Goal: Task Accomplishment & Management: Use online tool/utility

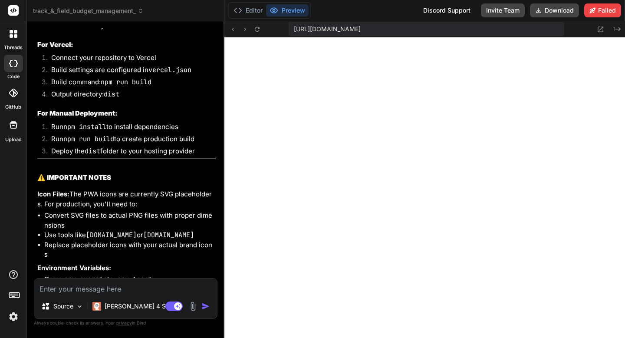
scroll to position [17344, 0]
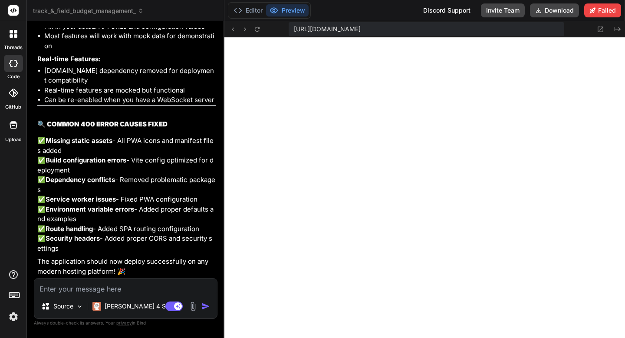
click at [183, 280] on textarea at bounding box center [125, 286] width 183 height 16
type textarea "F"
type textarea "x"
type textarea "Fi"
type textarea "x"
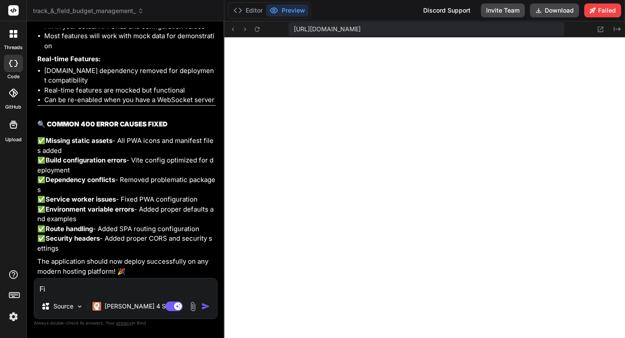
type textarea "Fix"
type textarea "x"
type textarea "Fix"
type textarea "x"
type textarea "Fix p"
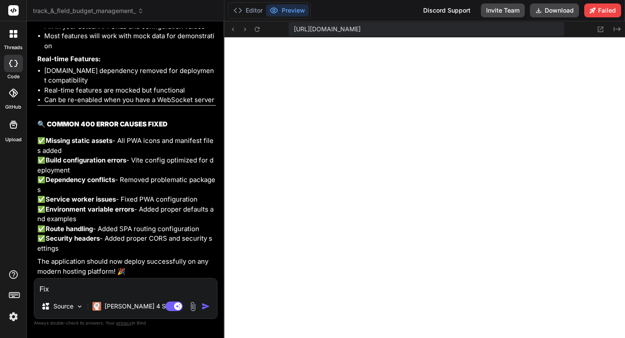
type textarea "x"
type textarea "Fix pl"
type textarea "x"
type textarea "Fix ple"
type textarea "x"
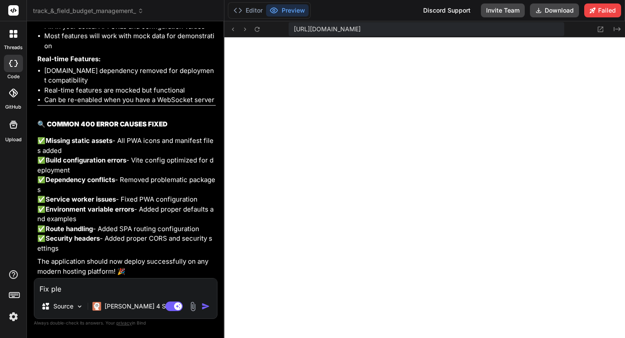
type textarea "Fix plea"
type textarea "x"
type textarea "Fix pleas"
type textarea "x"
type textarea "Fix please"
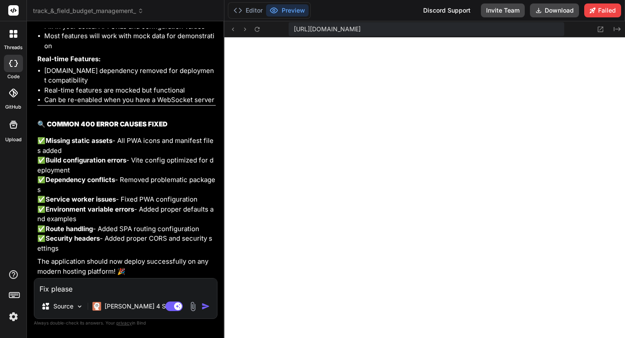
type textarea "x"
type textarea "Fix please:"
type textarea "x"
type textarea "Fix please:"
type textarea "x"
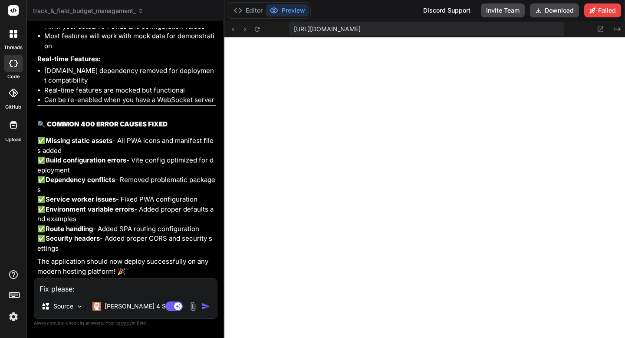
paste textarea "[plugin:vite:import-analysis] Failed to resolve import "i18next" from "src/i18n…"
type textarea "Fix please: [plugin:vite:import-analysis] Failed to resolve import "i18next" fr…"
type textarea "x"
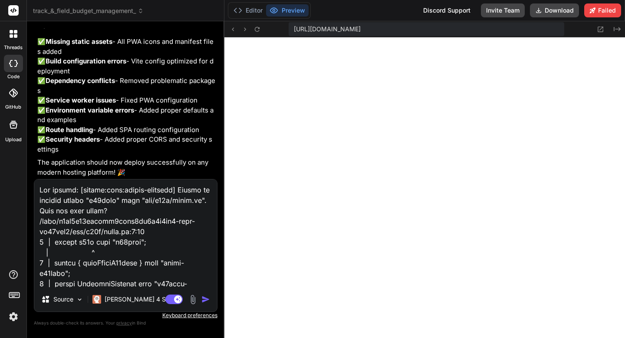
scroll to position [459, 0]
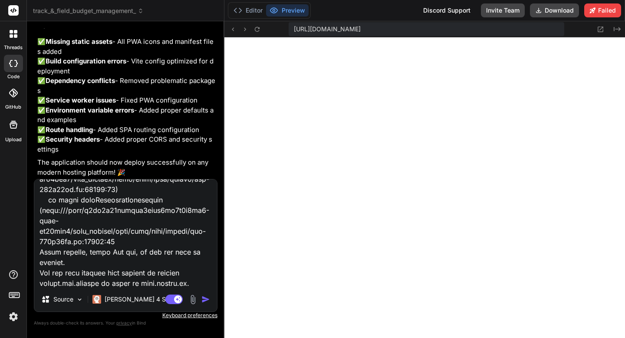
type textarea "Fix please: [plugin:vite:import-analysis] Failed to resolve import "i18next" fr…"
click at [206, 299] on img "button" at bounding box center [205, 299] width 9 height 9
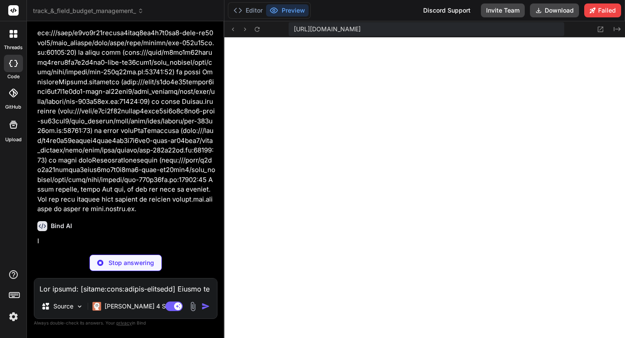
scroll to position [17727, 0]
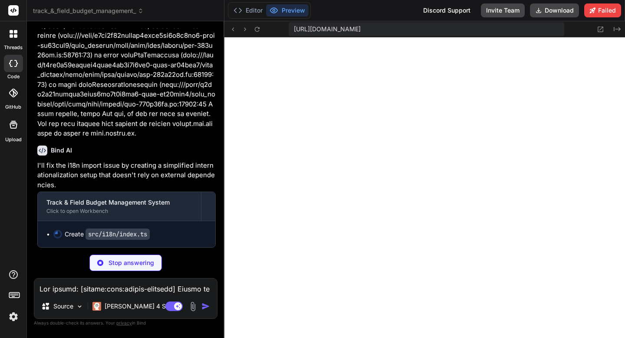
type textarea "x"
type textarea "export default i18n"
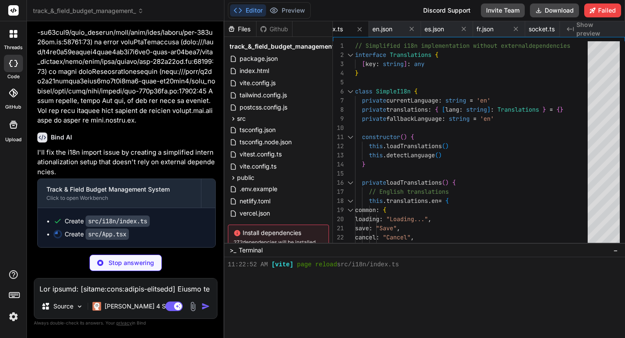
type textarea "x"
type textarea "export default App"
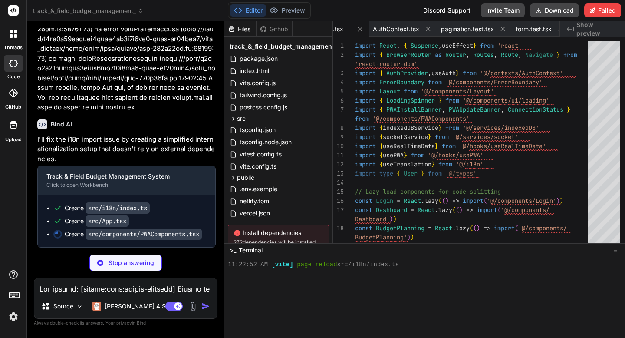
scroll to position [17840, 0]
type textarea "x"
type textarea "</span> )} </div> ) }"
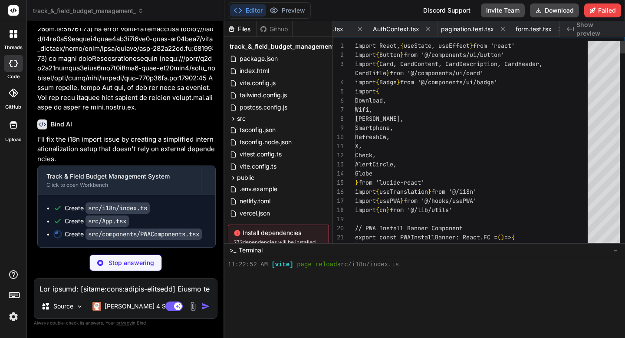
scroll to position [0, 3770]
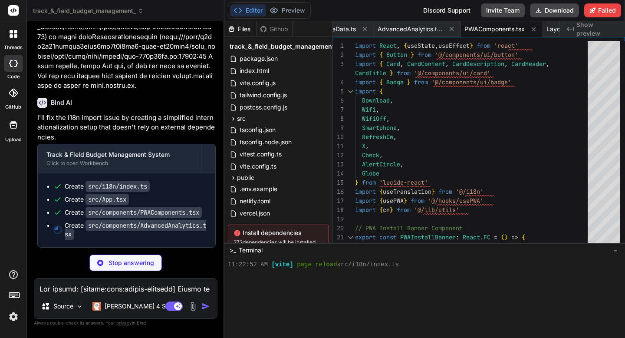
type textarea "x"
type textarea ") } export default AdvancedAnalytics"
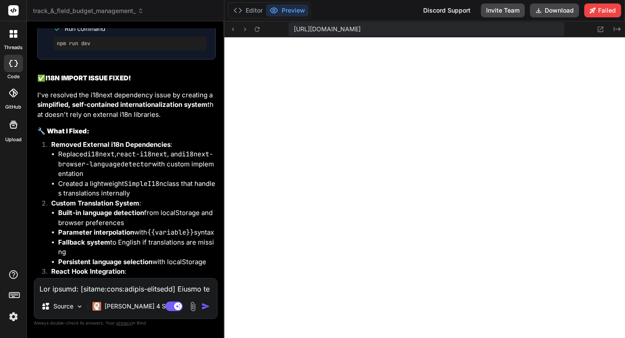
type textarea "x"
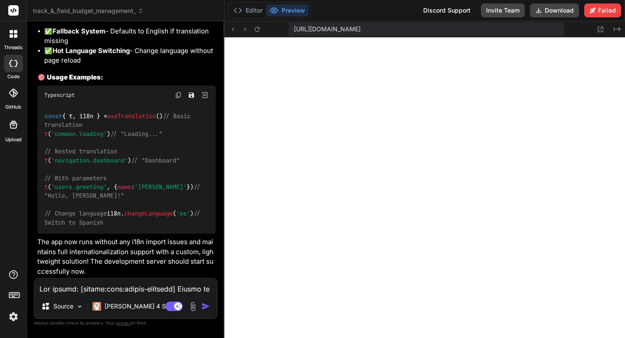
scroll to position [18595, 0]
click at [598, 33] on button at bounding box center [601, 29] width 10 height 10
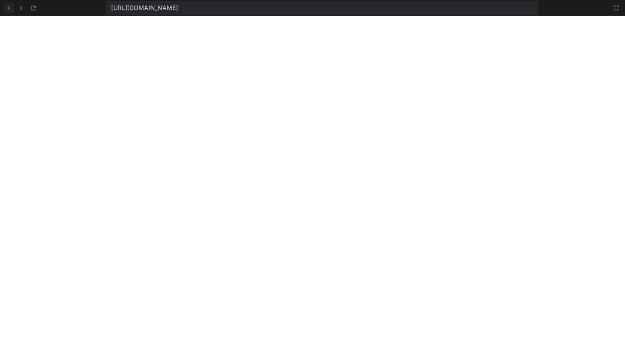
click at [11, 11] on icon at bounding box center [8, 7] width 7 height 7
click at [615, 8] on icon at bounding box center [616, 7] width 7 height 7
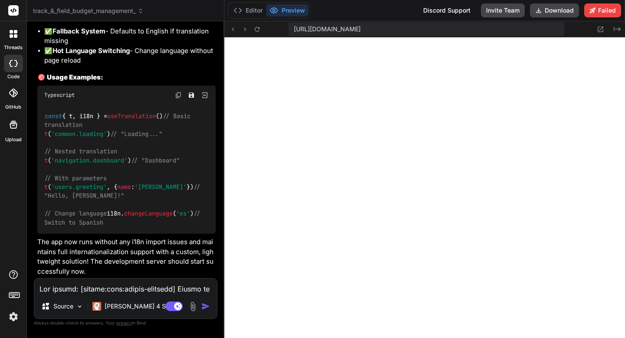
click at [44, 290] on textarea at bounding box center [125, 286] width 183 height 16
type textarea "O"
type textarea "x"
type textarea "On"
type textarea "x"
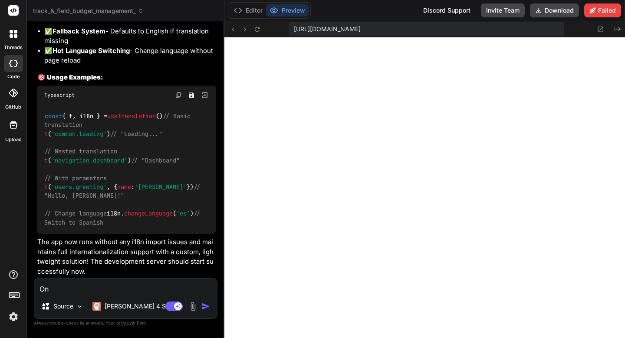
type textarea "On"
type textarea "x"
type textarea "On t"
type textarea "x"
type textarea "On th"
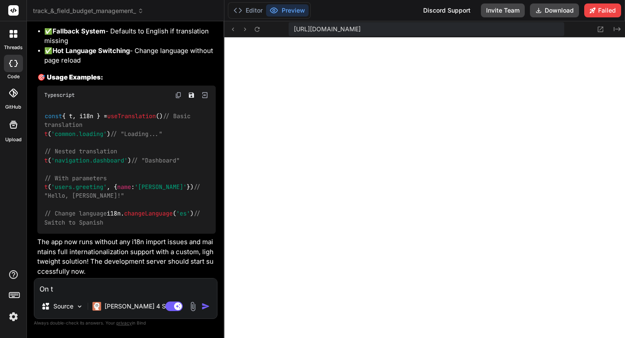
type textarea "x"
type textarea "On the"
type textarea "x"
type textarea "On the"
type textarea "x"
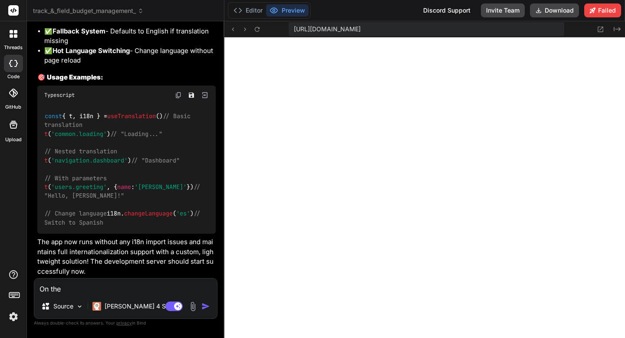
paste textarea "Budget Planning"
type textarea "On the Budget Planning"
type textarea "x"
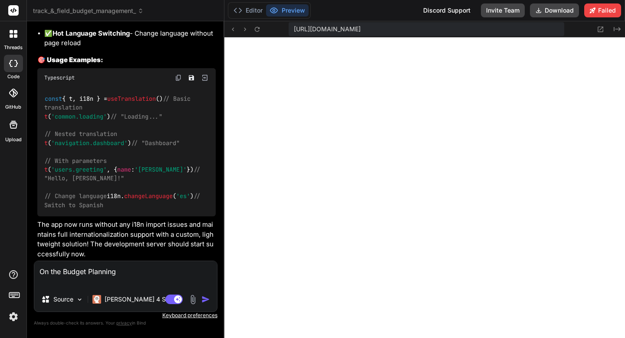
type textarea "On the Budget Planning"
type textarea "x"
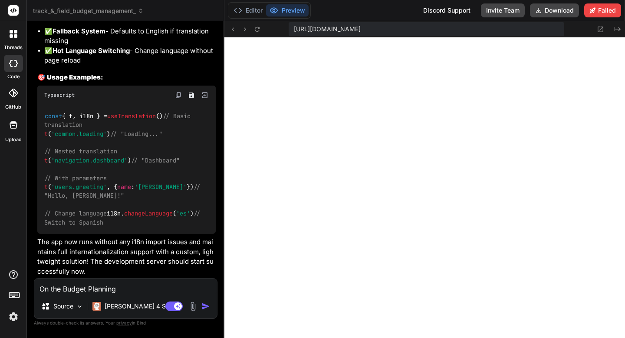
type textarea "On the Budget Planning"
type textarea "x"
type textarea "On the Budget Planning I"
type textarea "x"
type textarea "On the Budget Planning I"
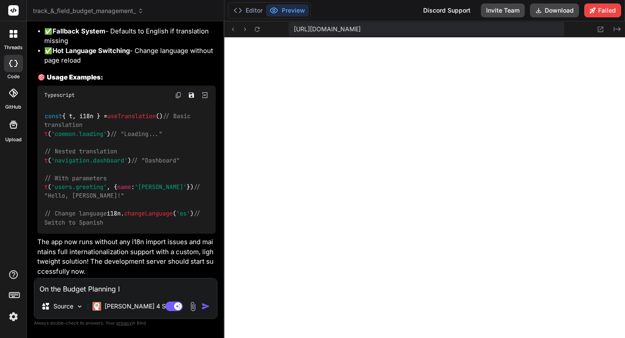
type textarea "x"
type textarea "On the Budget Planning I n"
type textarea "x"
type textarea "On the Budget Planning I ne"
type textarea "x"
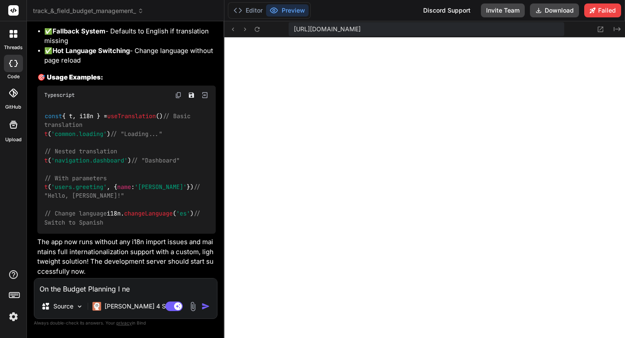
type textarea "On the Budget Planning I nee"
type textarea "x"
type textarea "On the Budget Planning I need"
type textarea "x"
type textarea "On the Budget Planning I need"
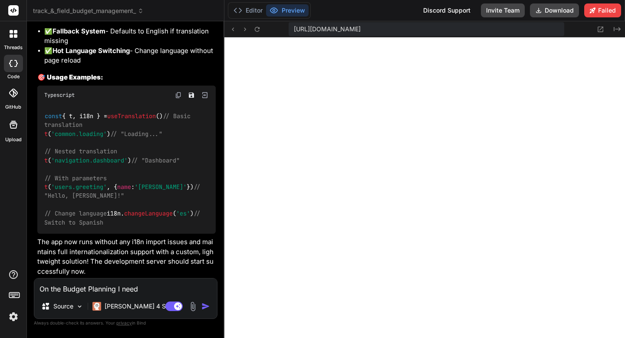
type textarea "x"
type textarea "On the Budget Planning I need t"
type textarea "x"
type textarea "On the Budget Planning I need to"
type textarea "x"
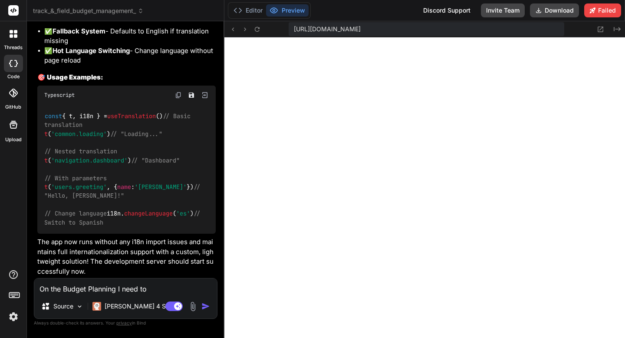
type textarea "On the Budget Planning I need to"
type textarea "x"
type textarea "On the Budget Planning I need to g"
type textarea "x"
type textarea "On the Budget Planning I need to ge"
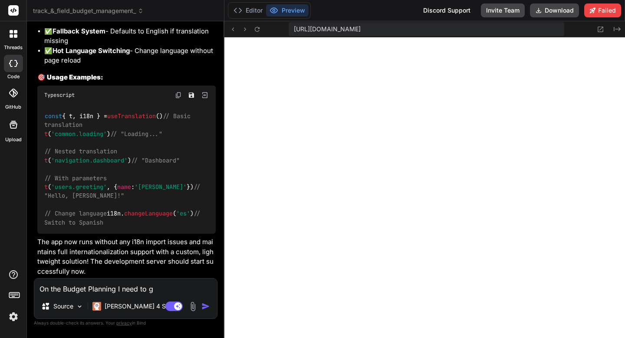
type textarea "x"
type textarea "On the Budget Planning I need to get"
type textarea "x"
type textarea "On the Budget Planning I need to get"
type textarea "x"
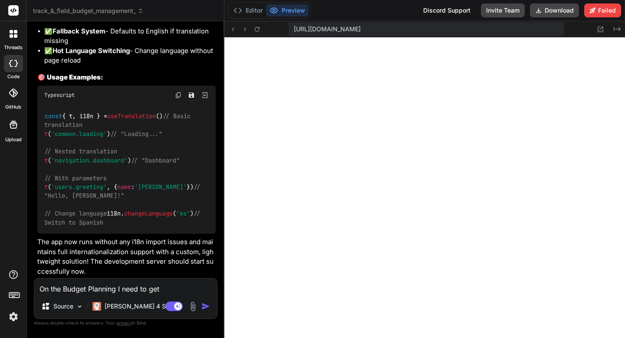
type textarea "On the Budget Planning I need to get t"
type textarea "x"
type textarea "On the Budget Planning I need to get th"
type textarea "x"
type textarea "On the Budget Planning I need to get the"
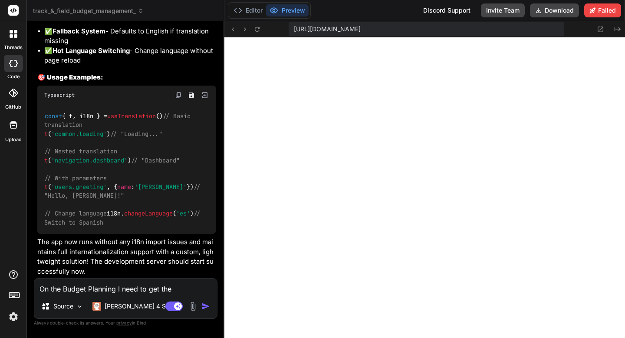
type textarea "x"
type textarea "On the Budget Planning I need to get the"
type textarea "x"
type textarea "On the Budget Planning I need to get the W"
type textarea "x"
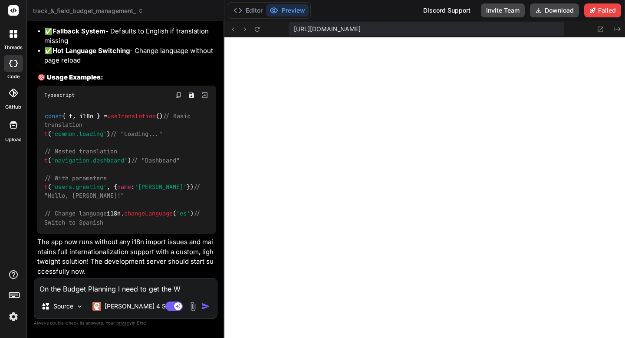
type textarea "On the Budget Planning I need to get the Wh"
type textarea "x"
type textarea "On the Budget Planning I need to get the Wha"
type textarea "x"
type textarea "On the Budget Planning I need to get the What"
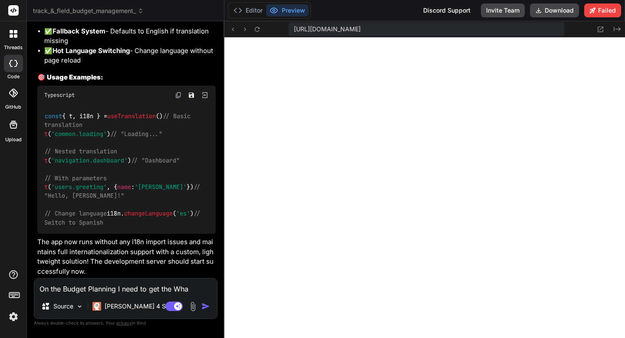
type textarea "x"
type textarea "On the Budget Planning I need to get the What-"
type textarea "x"
type textarea "On the Budget Planning I need to get the What-i"
type textarea "x"
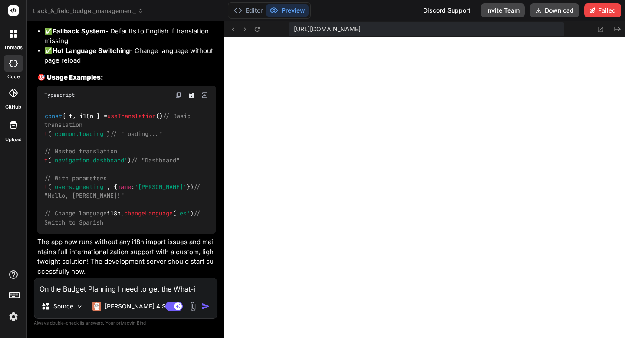
type textarea "On the Budget Planning I need to get the What-if"
type textarea "x"
type textarea "On the Budget Planning I need to get the What-if"
type textarea "x"
type textarea "On the Budget Planning I need to get the What-if A"
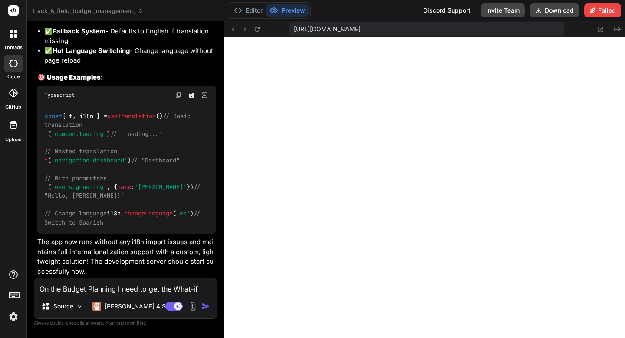
type textarea "x"
type textarea "On the Budget Planning I need to get the What-if An"
type textarea "x"
type textarea "On the Budget Planning I need to get the What-if Ana"
type textarea "x"
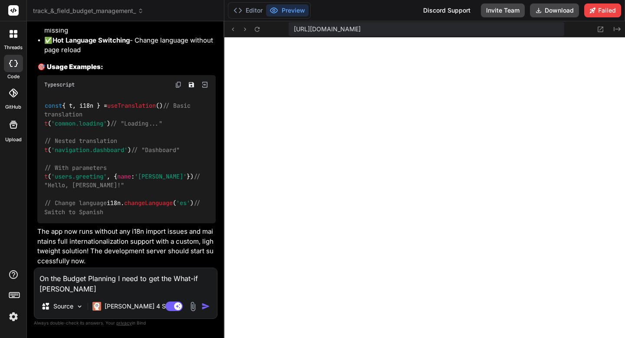
type textarea "On the Budget Planning I need to get the What-if Anal"
type textarea "x"
type textarea "On the Budget Planning I need to get the What-if Analyzing"
type textarea "x"
type textarea "On the Budget Planning I need to get the What-if Analyzing"
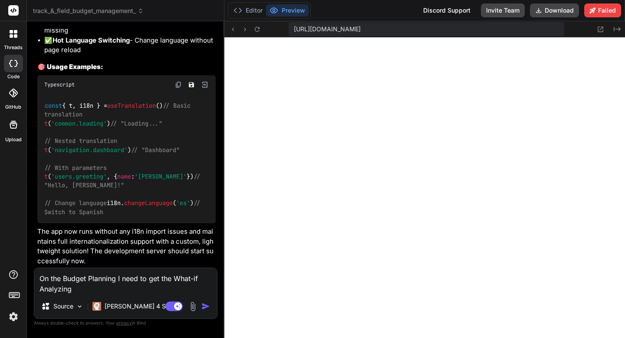
type textarea "x"
type textarea "On the Budget Planning I need to get the What-if Analyzin"
type textarea "x"
type textarea "On the Budget Planning I need to get the What-if Analyzi"
type textarea "x"
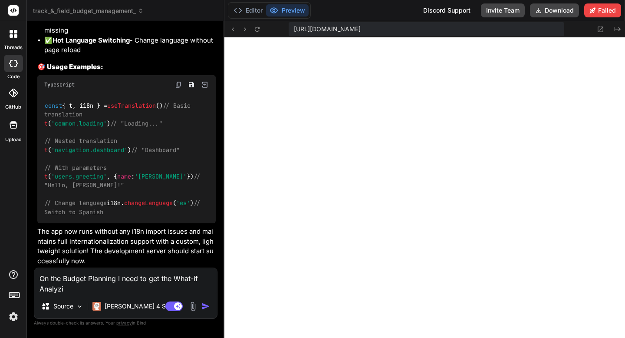
type textarea "On the Budget Planning I need to get the What-if Analyz"
type textarea "x"
type textarea "On the Budget Planning I need to get the What-if Analy"
type textarea "x"
type textarea "On the Budget Planning I need to get the What-if Analys"
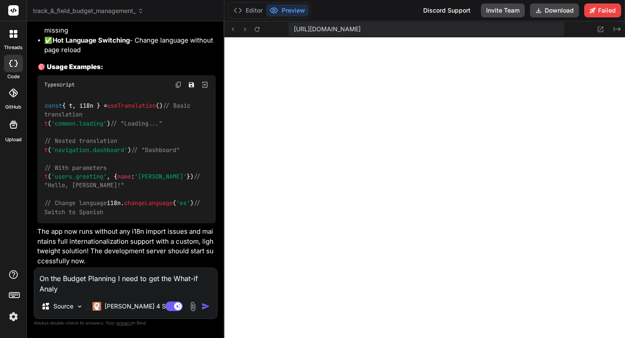
type textarea "x"
type textarea "On the Budget Planning I need to get the What-if Analysi"
type textarea "x"
type textarea "On the Budget Planning I need to get the What-if Analysis"
type textarea "x"
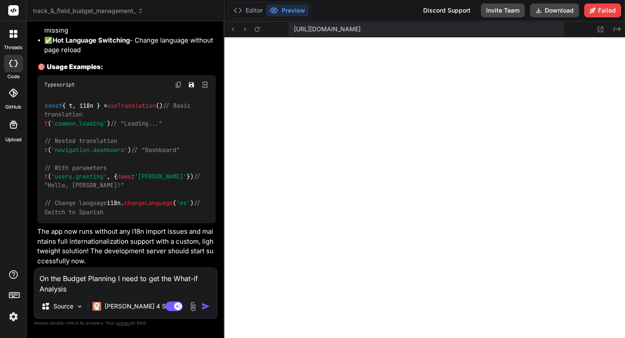
type textarea "On the Budget Planning I need to get the What-if Analysis"
type textarea "x"
type textarea "On the Budget Planning I need to get the What-if Analysis w"
type textarea "x"
type textarea "On the Budget Planning I need to get the What-if Analysis wo"
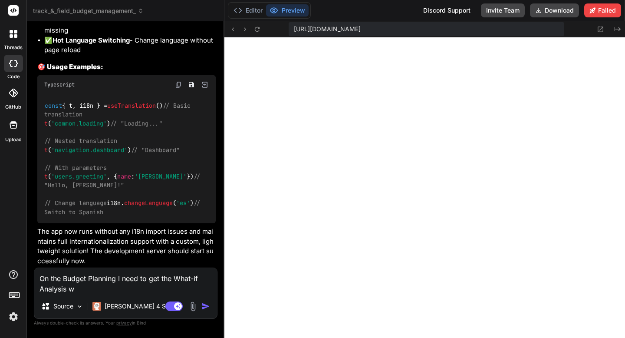
type textarea "x"
type textarea "On the Budget Planning I need to get the What-if Analysis wor"
type textarea "x"
type textarea "On the Budget Planning I need to get the What-if Analysis work"
type textarea "x"
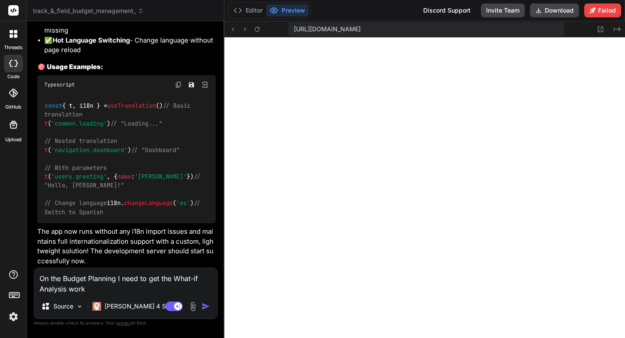
type textarea "On the Budget Planning I need to get the What-if Analysis worki"
type textarea "x"
type textarea "On the Budget Planning I need to get the What-if Analysis workin"
type textarea "x"
type textarea "On the Budget Planning I need to get the What-if Analysis working"
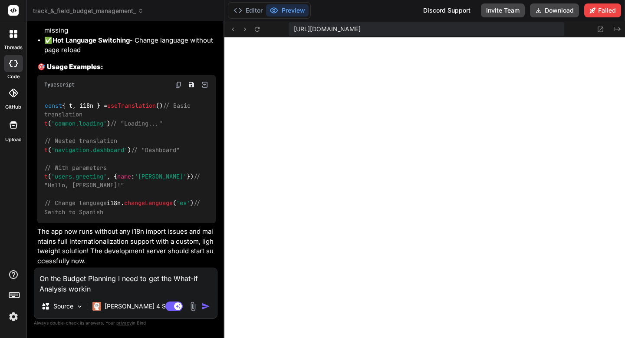
type textarea "x"
type textarea "On the Budget Planning I need to get the What-if Analysis working"
type textarea "x"
type textarea "On the Budget Planning I need to get the What-if Analysis working a"
type textarea "x"
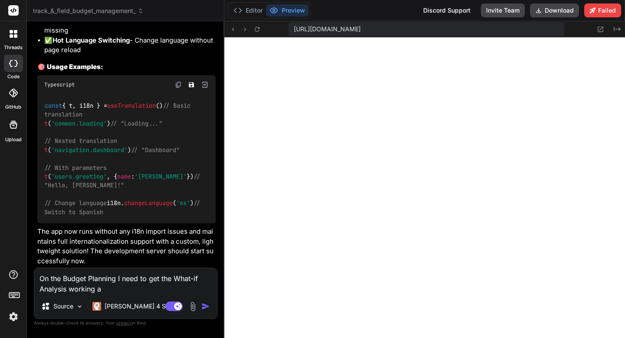
type textarea "On the Budget Planning I need to get the What-if Analysis working an"
type textarea "x"
type textarea "On the Budget Planning I need to get the What-if Analysis working and"
type textarea "x"
type textarea "On the Budget Planning I need to get the What-if Analysis working and"
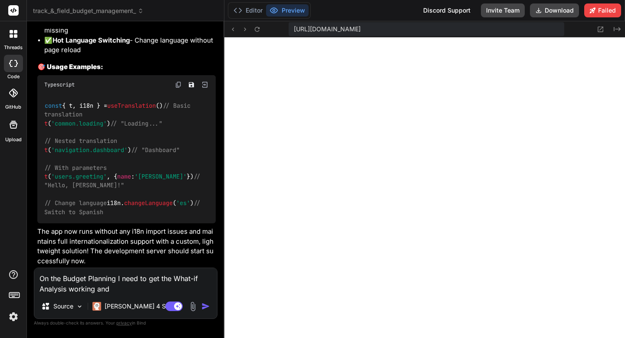
type textarea "x"
type textarea "On the Budget Planning I need to get the What-if Analysis working and a"
type textarea "x"
type textarea "On the Budget Planning I need to get the What-if Analysis working and al"
type textarea "x"
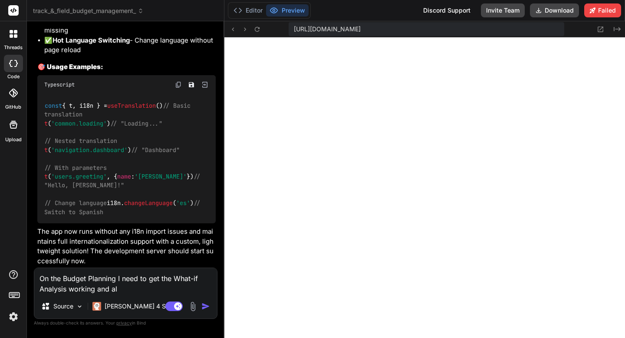
type textarea "On the Budget Planning I need to get the What-if Analysis working and a"
type textarea "x"
type textarea "On the Budget Planning I need to get the What-if Analysis working and al"
type textarea "x"
type textarea "On the Budget Planning I need to get the What-if Analysis working and als"
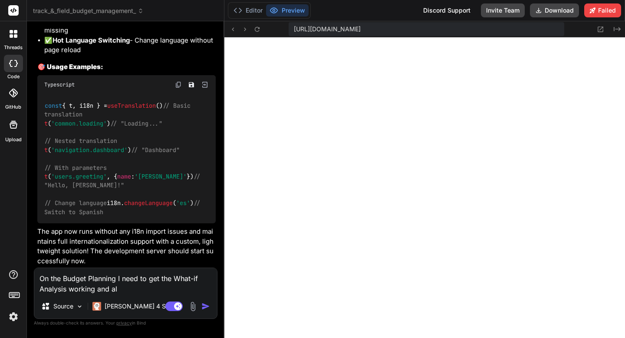
type textarea "x"
type textarea "On the Budget Planning I need to get the What-if Analysis working and also"
type textarea "x"
type textarea "On the Budget Planning I need to get the What-if Analysis working and also"
type textarea "x"
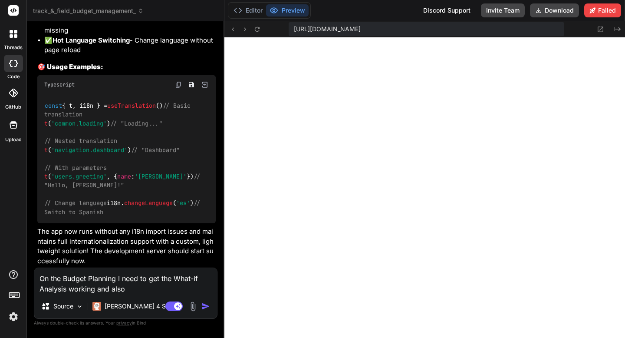
type textarea "On the Budget Planning I need to get the What-if Analysis working and also a"
type textarea "x"
type textarea "On the Budget Planning I need to get the What-if Analysis working and also a"
type textarea "x"
type textarea "On the Budget Planning I need to get the What-if Analysis working and also a a"
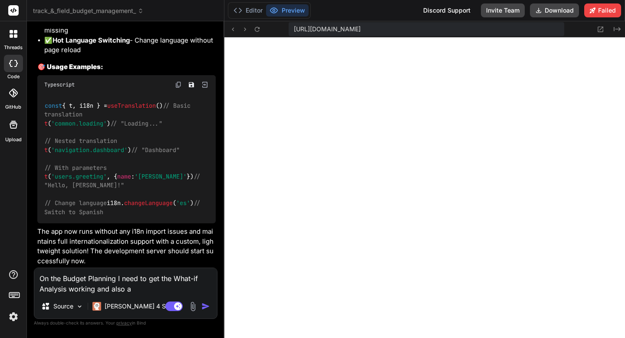
type textarea "x"
type textarea "On the Budget Planning I need to get the What-if Analysis working and also a au"
type textarea "x"
type textarea "On the Budget Planning I need to get the What-if Analysis working and also a aut"
type textarea "x"
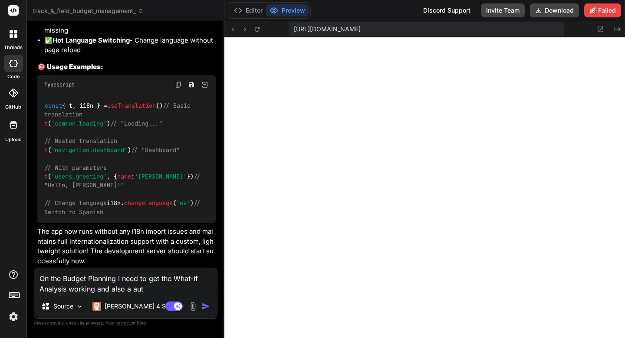
type textarea "On the Budget Planning I need to get the What-if Analysis working and also a au…"
type textarea "x"
type textarea "On the Budget Planning I need to get the What-if Analysis working and also a au…"
type textarea "x"
type textarea "On the Budget Planning I need to get the What-if Analysis working and also a au…"
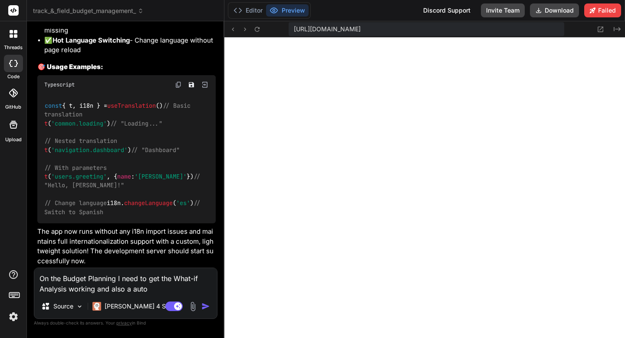
type textarea "x"
type textarea "On the Budget Planning I need to get the What-if Analysis working and also a au…"
type textarea "x"
type textarea "On the Budget Planning I need to get the What-if Analysis working and also a au…"
type textarea "x"
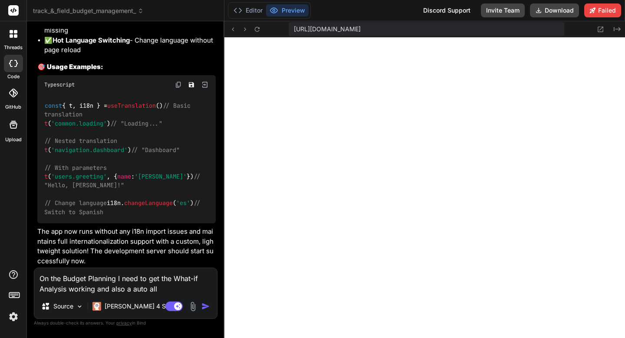
type textarea "On the Budget Planning I need to get the What-if Analysis working and also a au…"
type textarea "x"
type textarea "On the Budget Planning I need to get the What-if Analysis working and also a au…"
type textarea "x"
type textarea "On the Budget Planning I need to get the What-if Analysis working and also a au…"
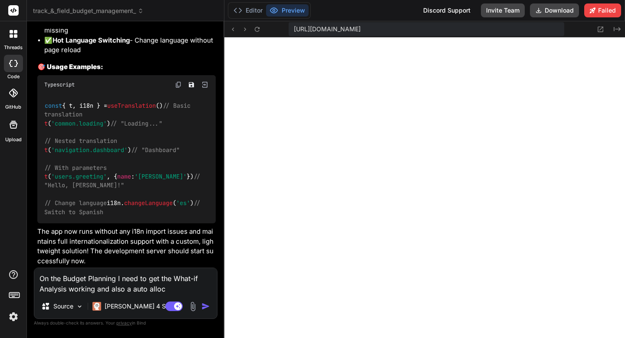
type textarea "x"
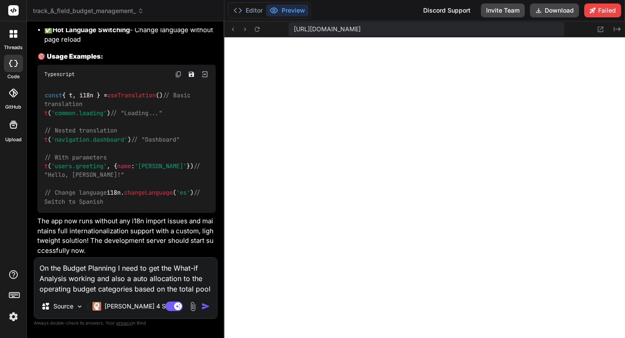
click at [16, 218] on div "threads code GitHub Upload" at bounding box center [13, 169] width 27 height 338
click at [205, 309] on img "button" at bounding box center [205, 306] width 9 height 9
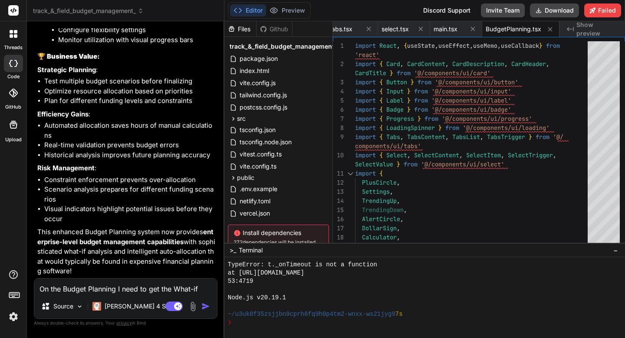
scroll to position [20123, 0]
click at [574, 28] on icon at bounding box center [570, 29] width 7 height 4
click at [578, 29] on span "Show preview" at bounding box center [598, 28] width 42 height 17
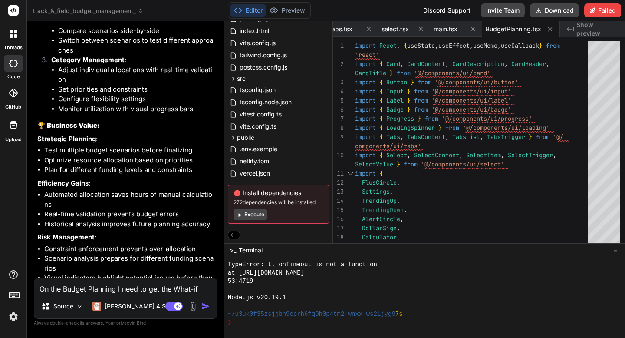
scroll to position [19804, 0]
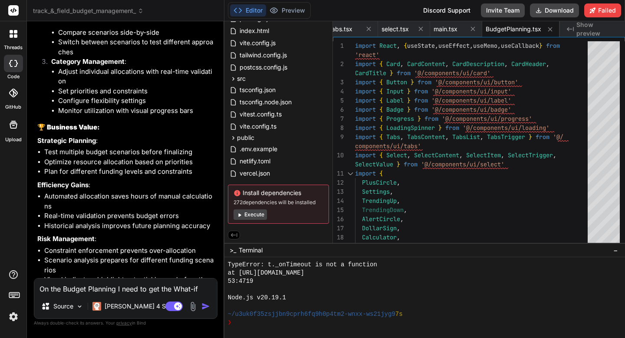
click at [129, 284] on textarea "On the Budget Planning I need to get the What-if Analysis working and also a au…" at bounding box center [125, 286] width 183 height 16
click at [38, 115] on ol "Auto Allocation Workflow : Select allocation strategy Set inflation rate Click …" at bounding box center [126, 28] width 178 height 176
click at [207, 306] on img "button" at bounding box center [205, 306] width 9 height 9
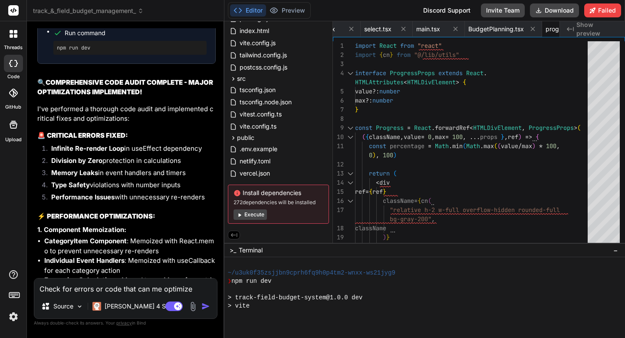
scroll to position [0, 5265]
click at [299, 90] on div "tsconfig.json" at bounding box center [278, 90] width 101 height 12
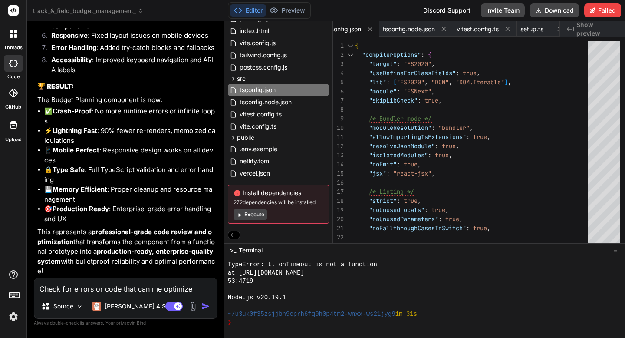
scroll to position [22220, 0]
click at [579, 29] on span "Show preview" at bounding box center [598, 28] width 42 height 17
click at [258, 214] on button "Execute" at bounding box center [250, 214] width 33 height 10
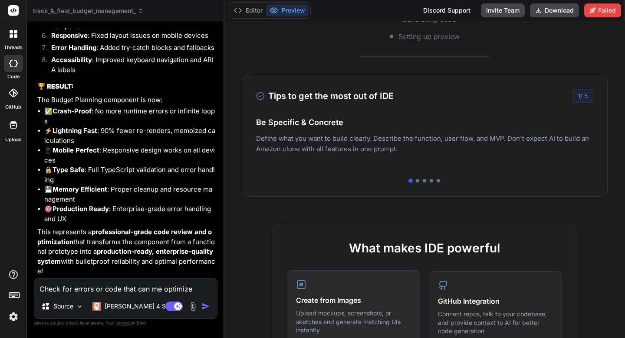
scroll to position [197, 0]
click at [420, 181] on div at bounding box center [424, 180] width 337 height 3
click at [416, 178] on div "Tips to get the most out of IDE 1 / 5 Be Specific & Concrete Define what you wa…" at bounding box center [425, 136] width 366 height 122
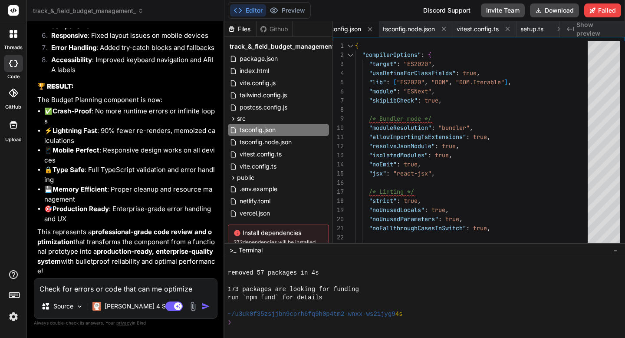
scroll to position [41, 0]
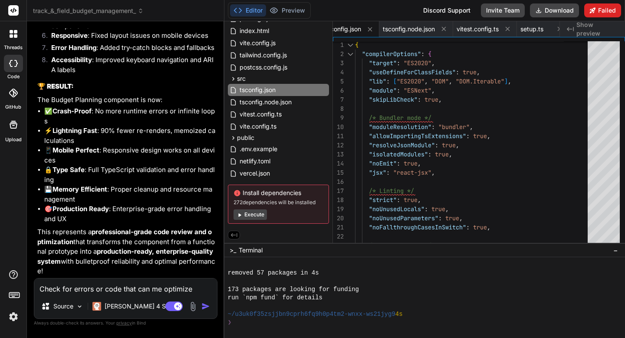
click at [591, 13] on icon at bounding box center [593, 10] width 6 height 6
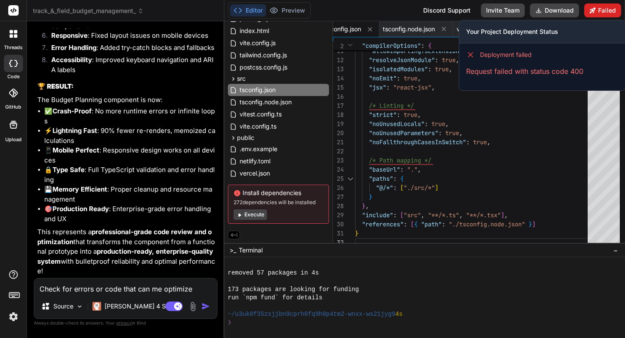
scroll to position [22220, 0]
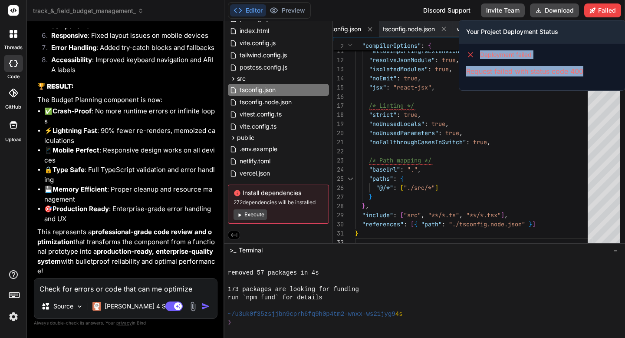
drag, startPoint x: 593, startPoint y: 72, endPoint x: 468, endPoint y: 56, distance: 126.1
click at [468, 56] on div "Deployment failed Request failed with status code 400" at bounding box center [542, 63] width 166 height 40
copy div "Deployment failed Request failed with status code 400"
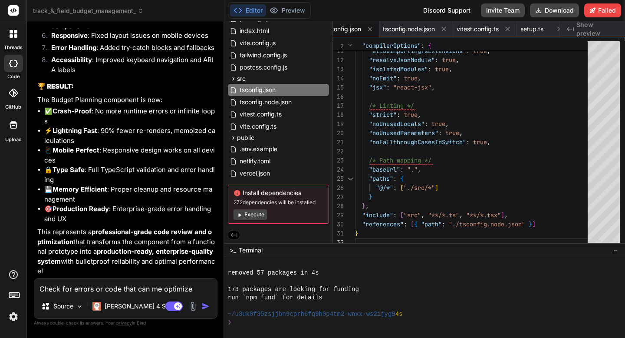
click at [144, 290] on textarea "Check for errors or code that can me optimize" at bounding box center [125, 286] width 183 height 16
paste textarea "Deployment failed Request failed with status code 400"
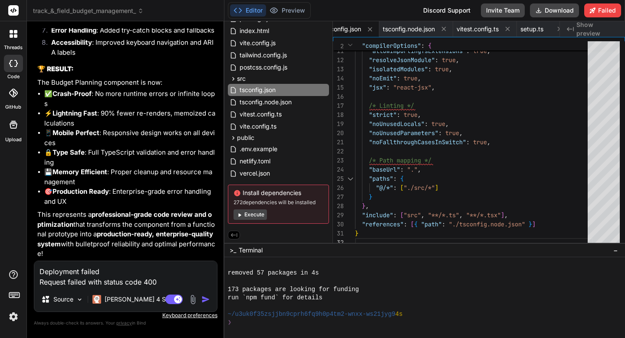
click at [203, 299] on img "button" at bounding box center [205, 299] width 9 height 9
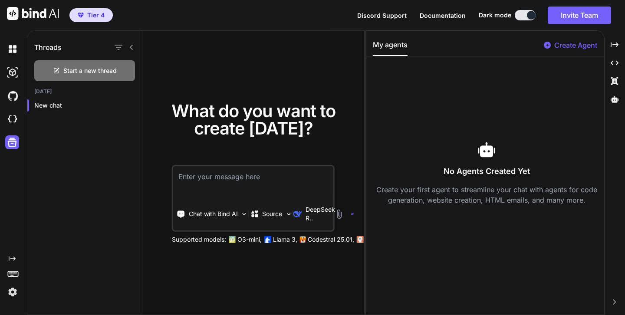
click at [84, 14] on span "Tier 4" at bounding box center [91, 15] width 34 height 9
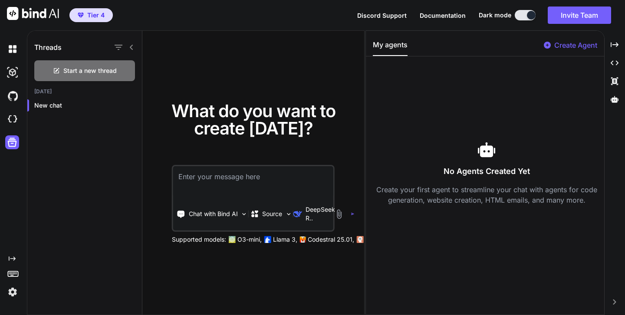
click at [101, 19] on span "Tier 4" at bounding box center [95, 15] width 17 height 9
click at [94, 18] on span "Tier 4" at bounding box center [95, 15] width 17 height 9
click at [12, 293] on img at bounding box center [12, 292] width 15 height 15
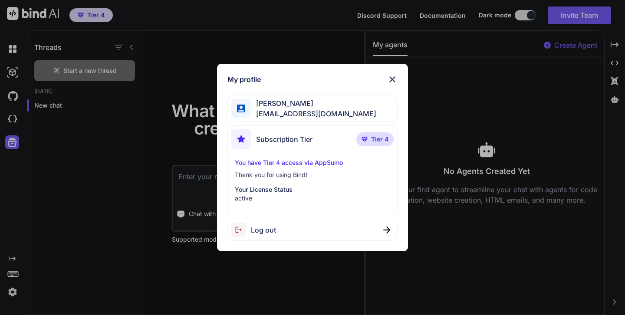
click at [266, 164] on p "You have Tier 4 access via AppSumo" at bounding box center [312, 162] width 155 height 9
click at [249, 133] on img at bounding box center [241, 139] width 20 height 20
click at [269, 148] on div "Subscription Tier" at bounding box center [271, 139] width 81 height 20
click at [263, 187] on p "Your License Status" at bounding box center [312, 189] width 155 height 9
click at [272, 176] on p "Thank you for using Bind!" at bounding box center [312, 175] width 155 height 9
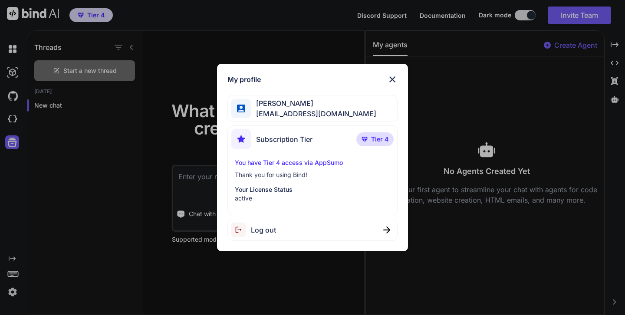
click at [391, 79] on img at bounding box center [392, 79] width 10 height 10
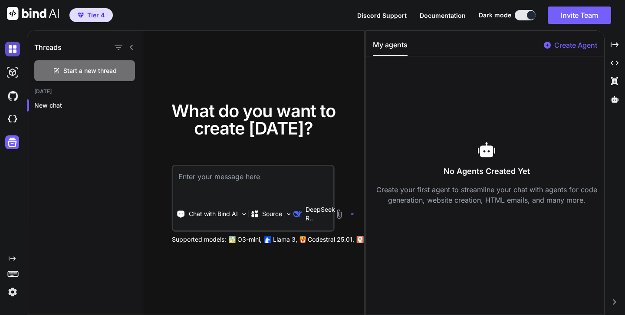
click at [10, 51] on img at bounding box center [12, 49] width 15 height 15
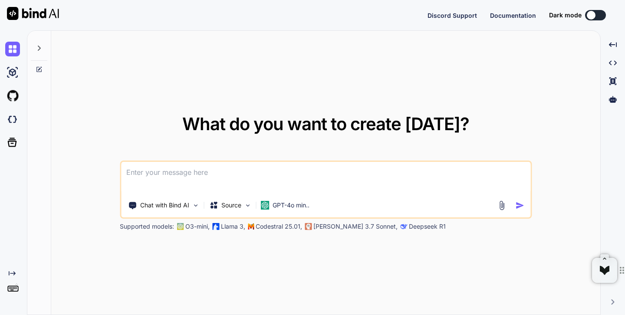
type textarea "x"
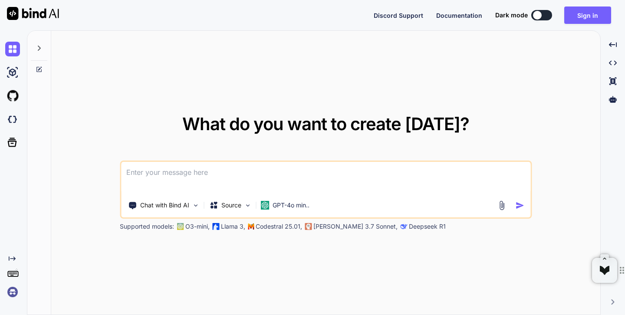
click at [13, 294] on img at bounding box center [12, 292] width 15 height 15
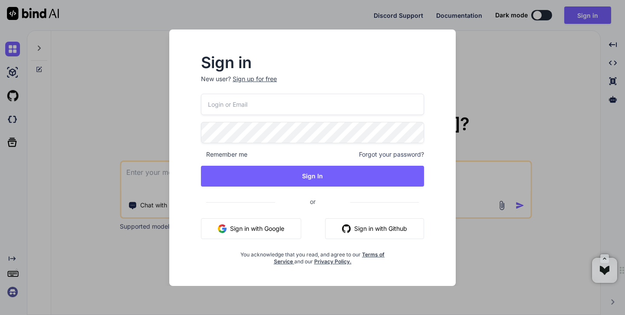
type input "[EMAIL_ADDRESS][DOMAIN_NAME]"
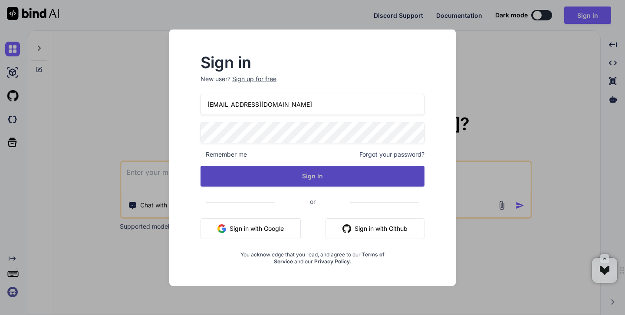
click at [285, 177] on button "Sign In" at bounding box center [313, 176] width 224 height 21
click at [307, 178] on button "Sign In" at bounding box center [313, 176] width 224 height 21
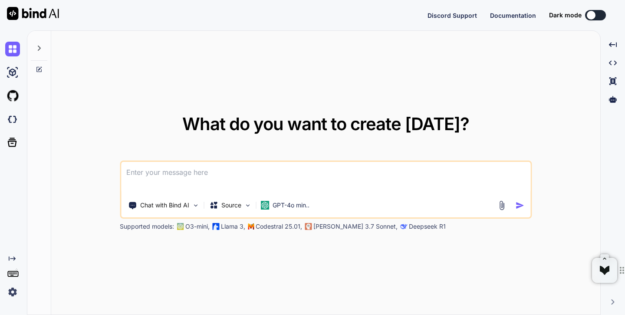
click at [10, 290] on img at bounding box center [12, 292] width 15 height 15
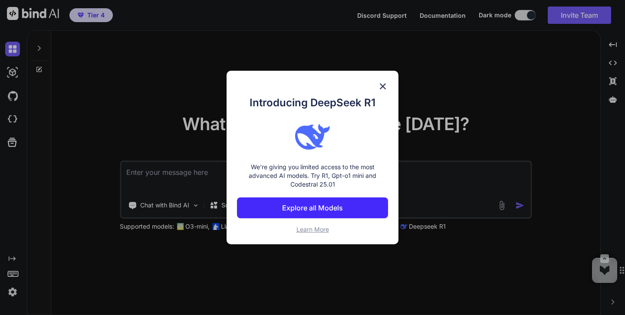
click at [251, 204] on button "Explore all Models" at bounding box center [312, 208] width 151 height 21
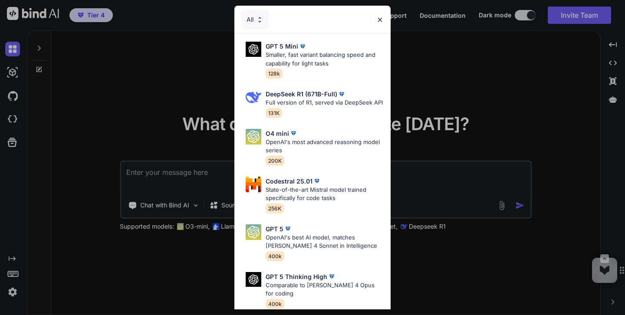
click at [380, 17] on img at bounding box center [379, 19] width 7 height 7
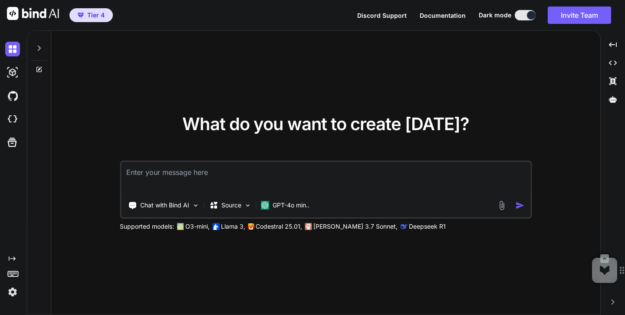
type textarea "x"
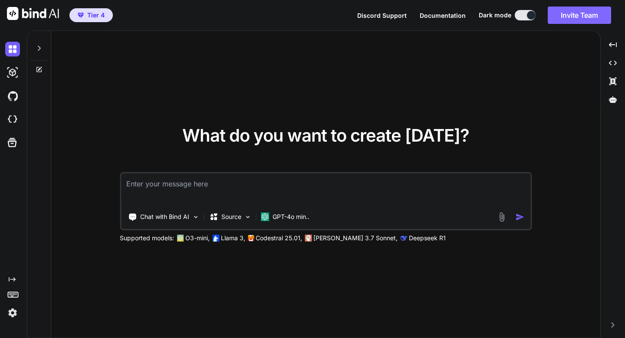
click at [561, 12] on button "Invite Team" at bounding box center [579, 15] width 63 height 17
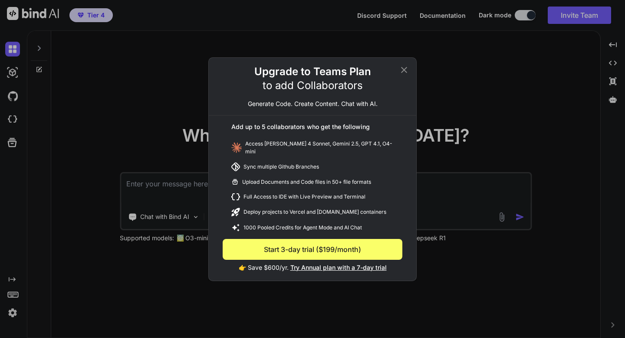
click at [405, 72] on icon at bounding box center [404, 69] width 6 height 6
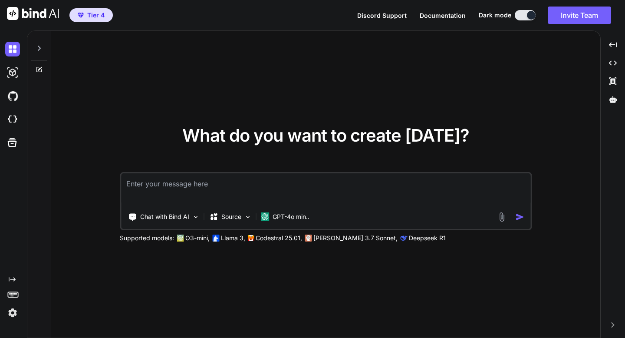
click at [404, 75] on div "What do you want to create today? Chat with Bind AI Source GPT-4o min.. Support…" at bounding box center [325, 184] width 549 height 307
drag, startPoint x: 404, startPoint y: 75, endPoint x: 203, endPoint y: 102, distance: 202.9
click at [203, 102] on div "What do you want to create today? Chat with Bind AI Source GPT-4o min.. Support…" at bounding box center [325, 184] width 549 height 307
click at [405, 70] on div "What do you want to create today? Chat with Bind AI Source GPT-4o min.. Support…" at bounding box center [325, 184] width 549 height 307
type textarea "x"
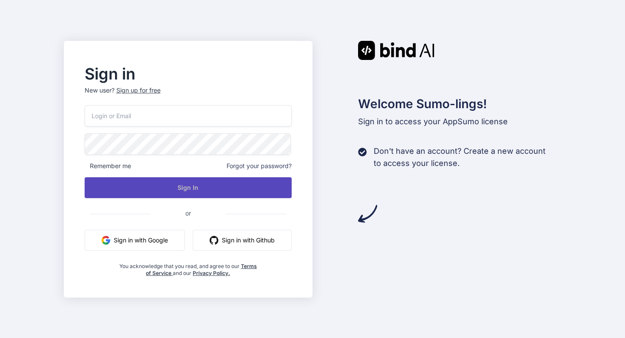
type input "amf4life@hotmail.com"
click at [199, 191] on button "Sign In" at bounding box center [189, 187] width 208 height 21
click at [185, 185] on button "Sign In" at bounding box center [189, 187] width 208 height 21
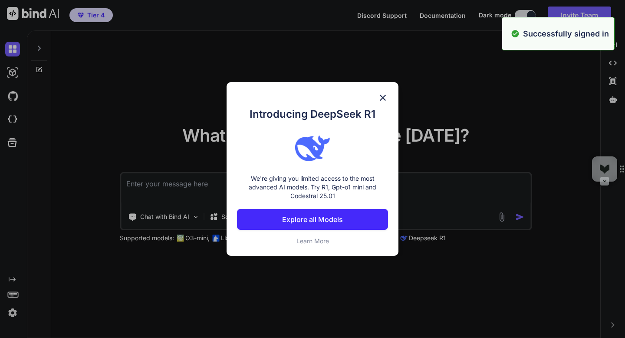
click at [518, 12] on div "Introducing DeepSeek R1 We're giving you limited access to the most advanced AI…" at bounding box center [312, 169] width 625 height 338
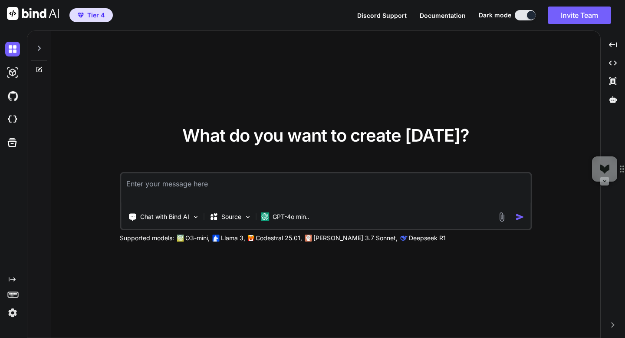
click at [521, 16] on button at bounding box center [525, 15] width 21 height 10
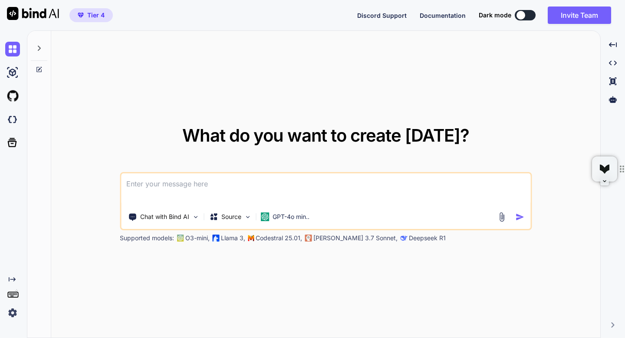
click at [373, 17] on span "Discord Support" at bounding box center [381, 15] width 49 height 7
click at [12, 72] on img at bounding box center [12, 72] width 15 height 15
type textarea "x"
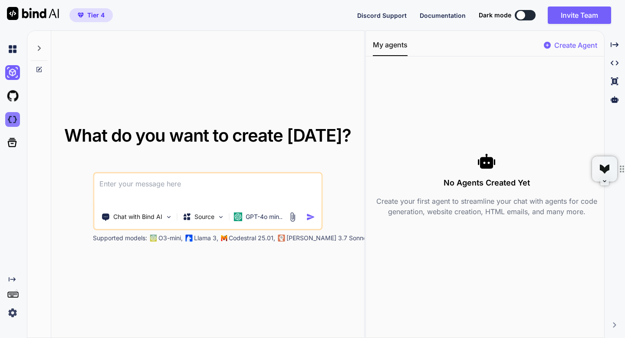
click at [17, 118] on img at bounding box center [12, 119] width 15 height 15
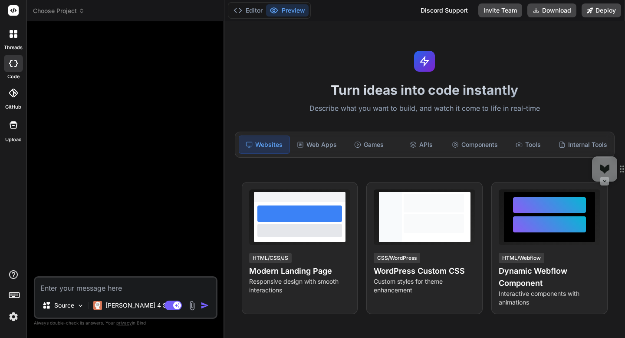
click at [14, 317] on img at bounding box center [13, 316] width 15 height 15
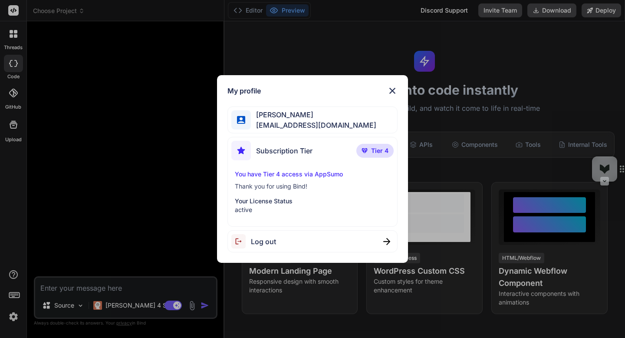
click at [14, 317] on div "My profile [PERSON_NAME] [EMAIL_ADDRESS][DOMAIN_NAME] Subscription Tier Tier 4 …" at bounding box center [312, 169] width 625 height 338
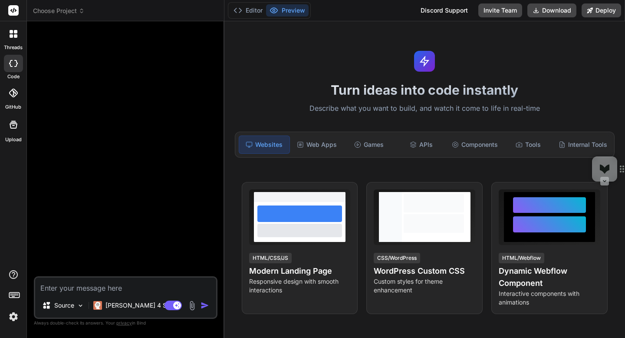
click at [191, 305] on img at bounding box center [192, 305] width 10 height 10
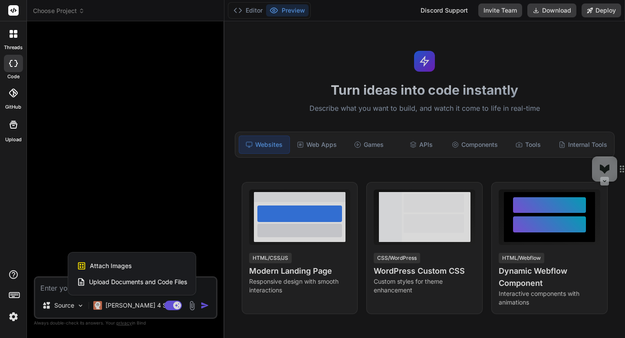
click at [154, 267] on div "Attach Images Image attachments are only supported in Claude and Gemini models." at bounding box center [132, 265] width 110 height 16
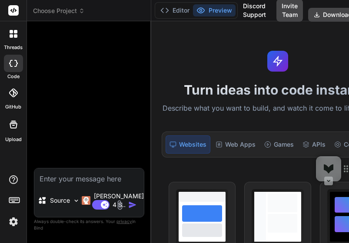
click at [115, 204] on img at bounding box center [120, 205] width 10 height 10
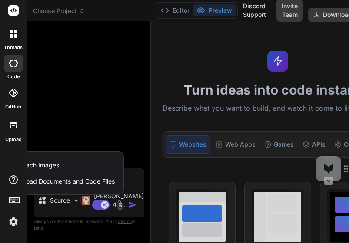
click at [67, 164] on div "Attach Images Image attachments are only supported in Claude and Gemini models." at bounding box center [59, 165] width 110 height 16
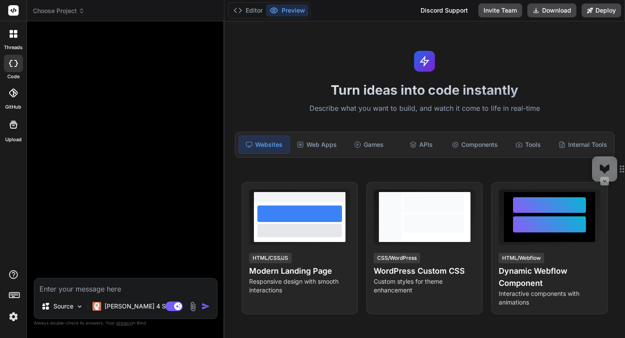
click at [324, 142] on div "Web Apps" at bounding box center [317, 144] width 50 height 18
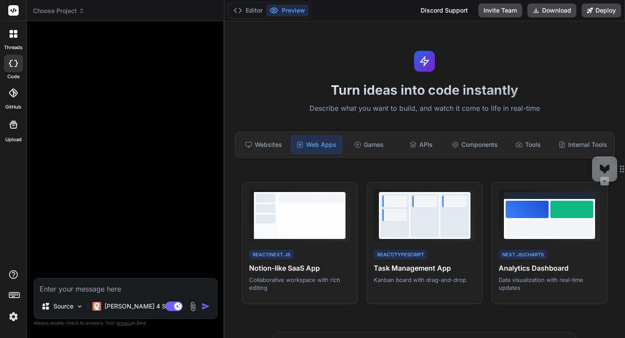
click at [324, 146] on div "Web Apps" at bounding box center [316, 144] width 51 height 18
click at [322, 148] on div "Web Apps" at bounding box center [316, 144] width 51 height 18
click at [321, 148] on div "Web Apps" at bounding box center [316, 144] width 51 height 18
click at [357, 148] on icon at bounding box center [357, 144] width 7 height 7
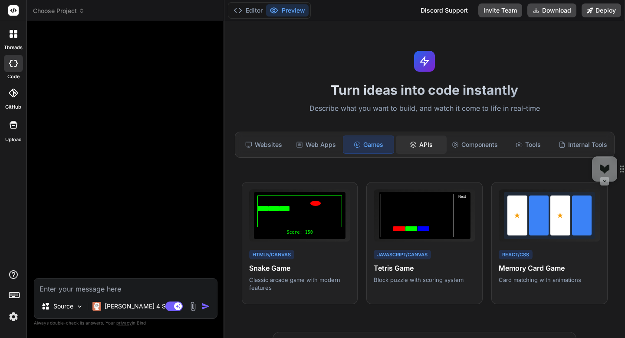
click at [414, 149] on div "APIs" at bounding box center [421, 144] width 50 height 18
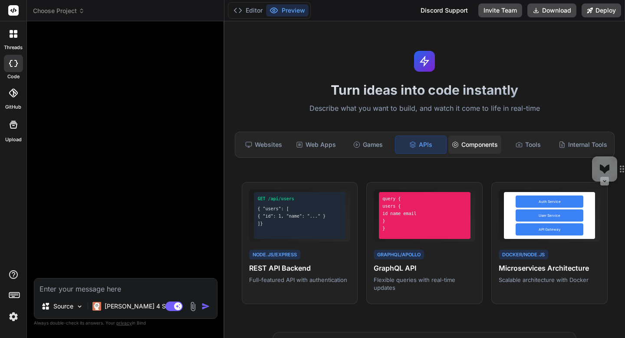
click at [456, 151] on div "Components" at bounding box center [475, 144] width 53 height 18
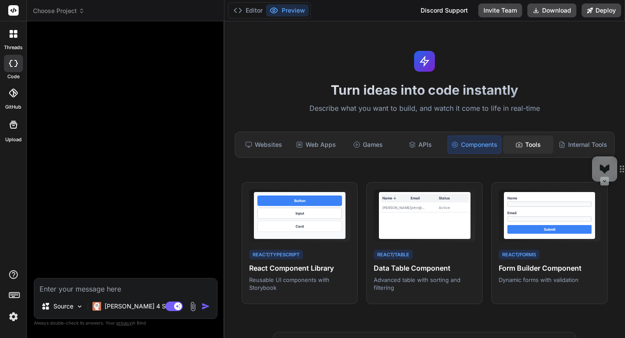
click at [518, 146] on icon at bounding box center [519, 144] width 7 height 7
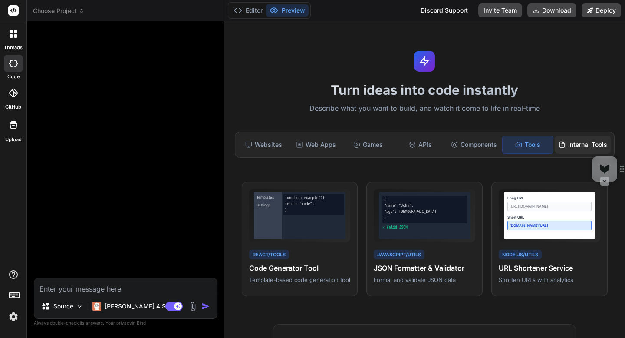
click at [570, 146] on div "Internal Tools" at bounding box center [583, 144] width 56 height 18
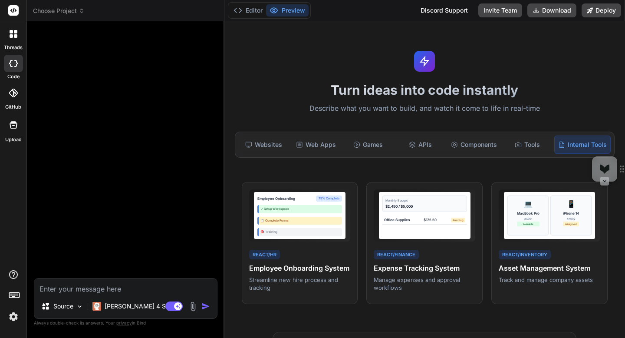
click at [623, 171] on icon at bounding box center [621, 169] width 3 height 6
click at [142, 186] on div at bounding box center [127, 153] width 182 height 250
click at [75, 306] on div "Source" at bounding box center [62, 305] width 49 height 17
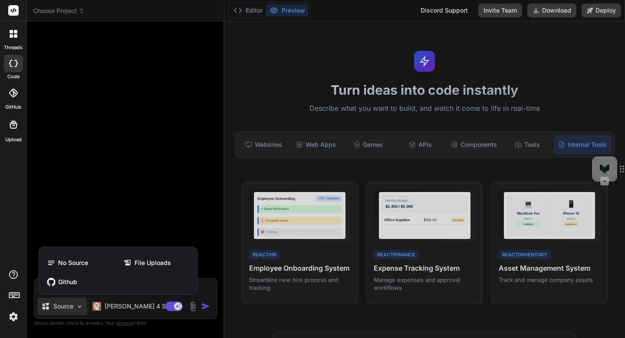
click at [75, 306] on div at bounding box center [312, 169] width 625 height 338
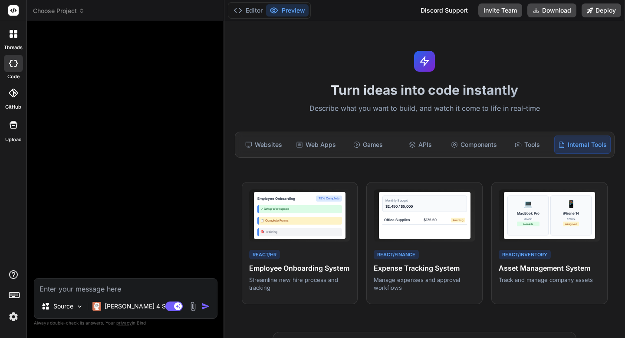
click at [193, 304] on img at bounding box center [193, 306] width 10 height 10
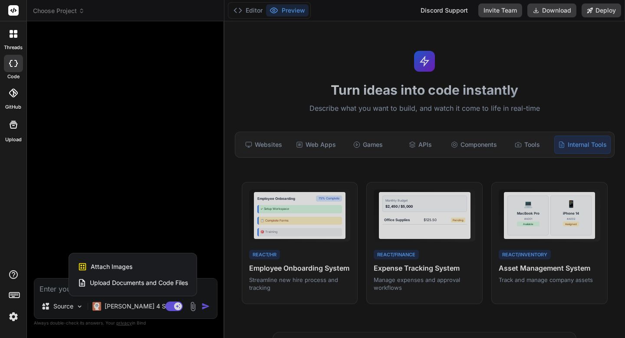
click at [155, 267] on div "Attach Images Image attachments are only supported in Claude and Gemini models." at bounding box center [133, 266] width 110 height 16
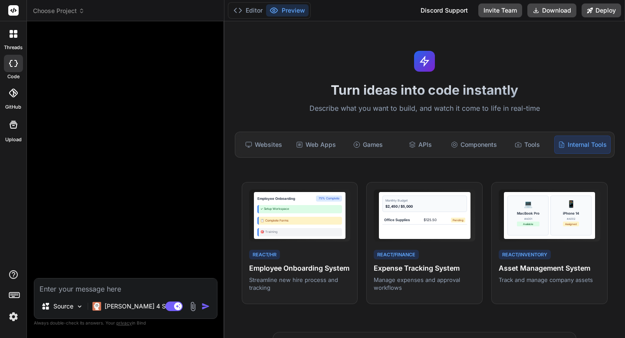
type textarea "x"
type input "C:\fakepath\Cloudtraining_Page_1.jpg"
type textarea "x"
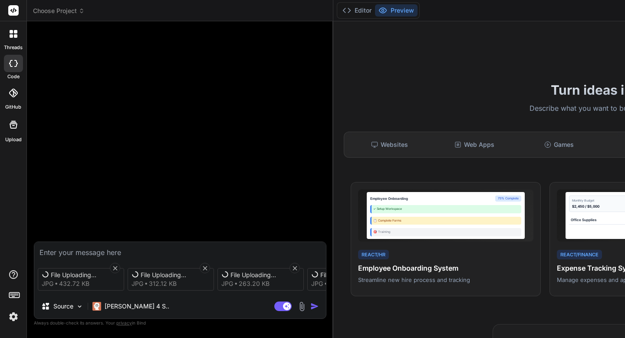
drag, startPoint x: 151, startPoint y: 297, endPoint x: 261, endPoint y: 306, distance: 109.8
click at [261, 306] on div "Source Claude 4 S.." at bounding box center [180, 307] width 292 height 21
click at [133, 252] on textarea at bounding box center [180, 250] width 292 height 16
click at [103, 248] on textarea at bounding box center [180, 250] width 292 height 16
type textarea "H"
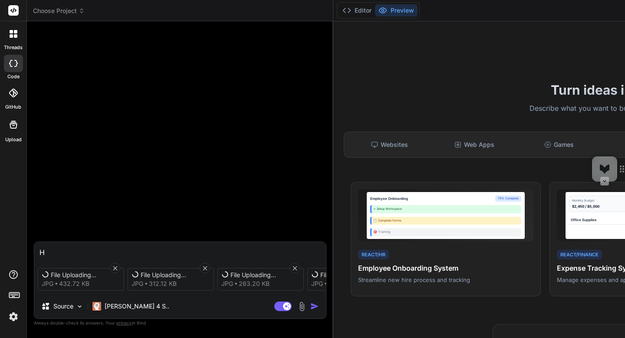
type textarea "x"
type textarea "Her"
type textarea "x"
type textarea "Here"
type textarea "x"
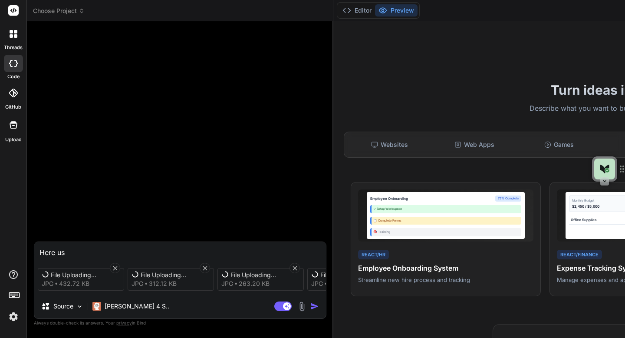
type textarea "Here us"
type textarea "x"
type textarea "Here us the"
type textarea "x"
type textarea "Here us the w"
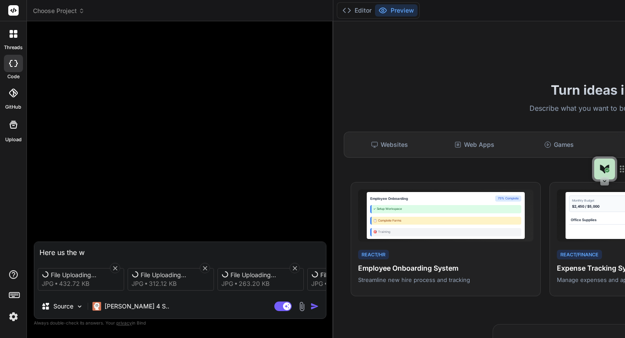
type textarea "x"
type textarea "Here us the we"
type textarea "x"
type textarea "Here us the web"
type textarea "x"
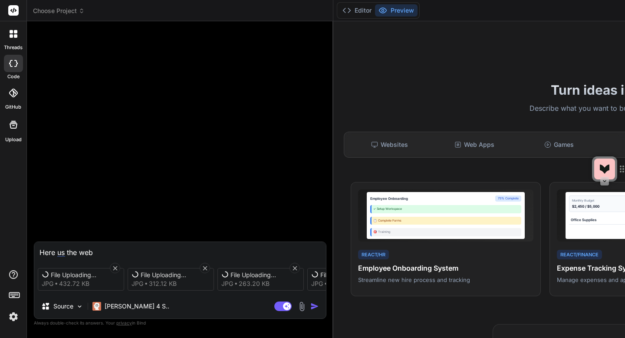
type textarea "Here us the webi"
type textarea "x"
type textarea "Here us the web"
type textarea "x"
type textarea "Here us the webs"
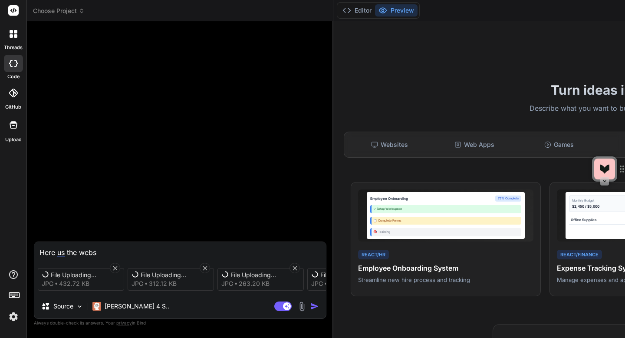
type textarea "x"
type textarea "Here us the websi"
type textarea "x"
type textarea "Here us the website"
type textarea "x"
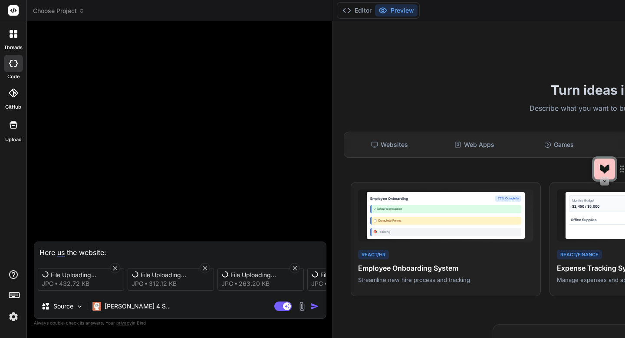
type textarea "Here us the website:"
type textarea "x"
paste textarea "[URL][DOMAIN_NAME]"
type textarea "Here us the website: I [URL][DOMAIN_NAME]"
type textarea "x"
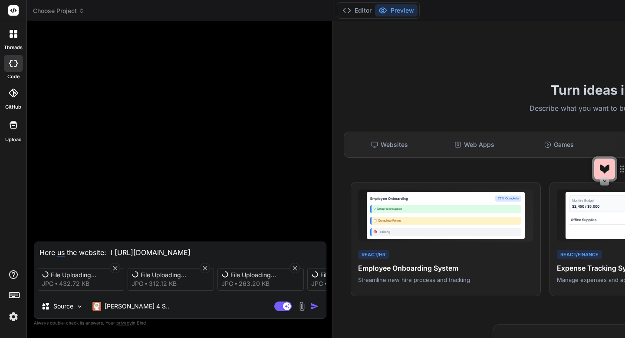
type textarea "Here us the website: I [URL][DOMAIN_NAME] t"
type textarea "x"
type textarea "Here us the website: I [URL][DOMAIN_NAME] to"
type textarea "x"
type textarea "Here us the website: I [URL][DOMAIN_NAME] to bu"
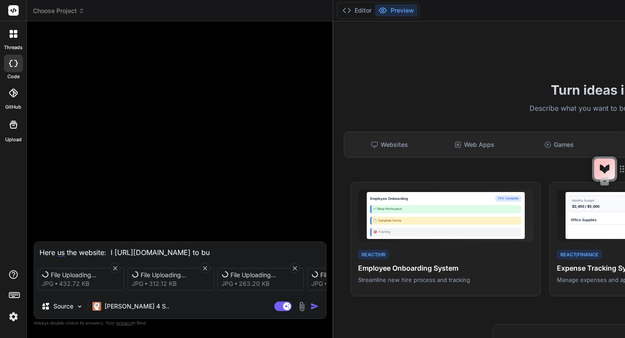
type textarea "x"
type textarea "Here us the website: I [URL][DOMAIN_NAME] to build"
type textarea "x"
type textarea "Here us the website: I [URL][DOMAIN_NAME] to b"
type textarea "x"
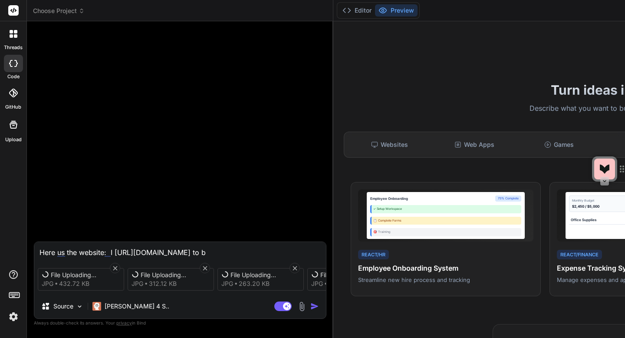
drag, startPoint x: 226, startPoint y: 251, endPoint x: 290, endPoint y: 251, distance: 63.8
click at [290, 251] on textarea "Here us the website: I [URL][DOMAIN_NAME] to b" at bounding box center [180, 250] width 292 height 16
type textarea "Here us the website: I [URL][DOMAIN_NAME]"
type textarea "x"
type textarea "Here us the website: I [URL][DOMAIN_NAME]"
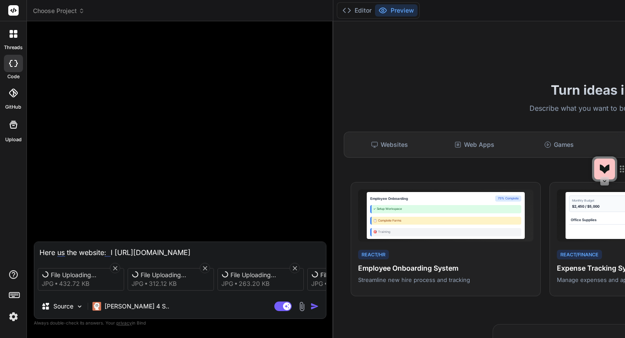
type textarea "x"
type textarea "Here us the website: I [URL][DOMAIN_NAME]"
type textarea "x"
type textarea "Here us the website: I [URL][DOMAIN_NAME] I"
type textarea "x"
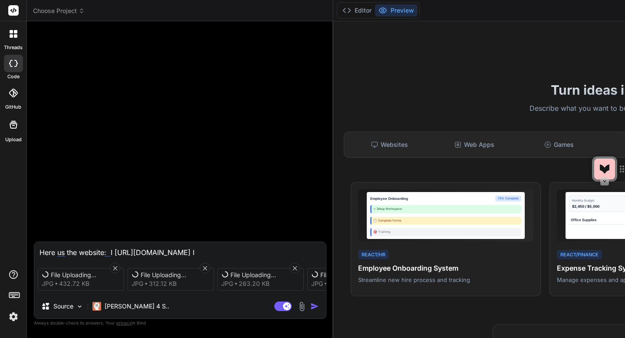
type textarea "Here us the website: I [URL][DOMAIN_NAME] I"
type textarea "x"
type textarea "Here us the website: I [URL][DOMAIN_NAME] I w"
type textarea "x"
type textarea "Here us the website: I [URL][DOMAIN_NAME] I wa"
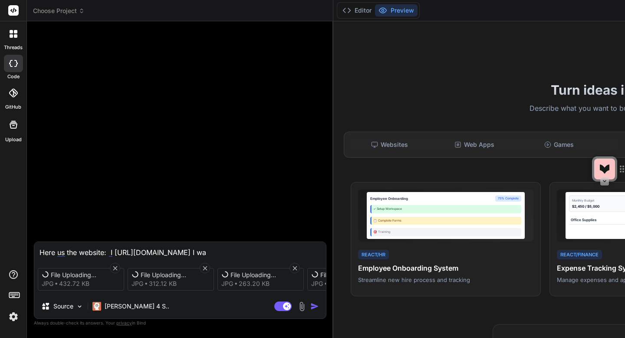
type textarea "x"
type textarea "Here us the website: I [URL][DOMAIN_NAME] I wan"
type textarea "x"
type textarea "Here us the website: I [URL][DOMAIN_NAME] I want"
type textarea "x"
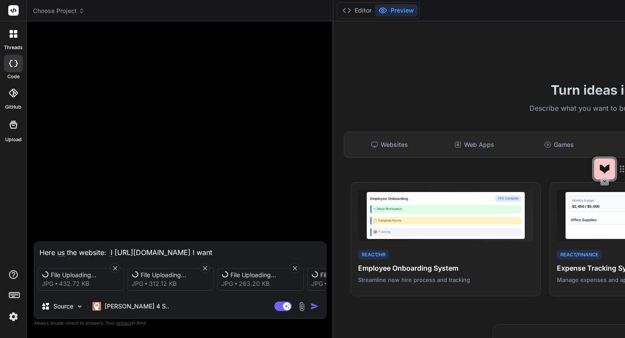
type textarea "Here us the website: I [URL][DOMAIN_NAME] I want"
type textarea "x"
type textarea "Here us the website: I [URL][DOMAIN_NAME] I want to"
type textarea "x"
type textarea "Here us the website: I [URL][DOMAIN_NAME] I want to"
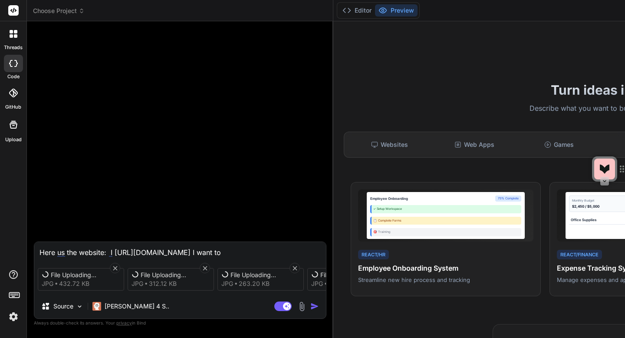
type textarea "x"
type textarea "Here us the website: I [URL][DOMAIN_NAME] I want to b"
type textarea "x"
type textarea "Here us the website: I [URL][DOMAIN_NAME] I want to bu"
type textarea "x"
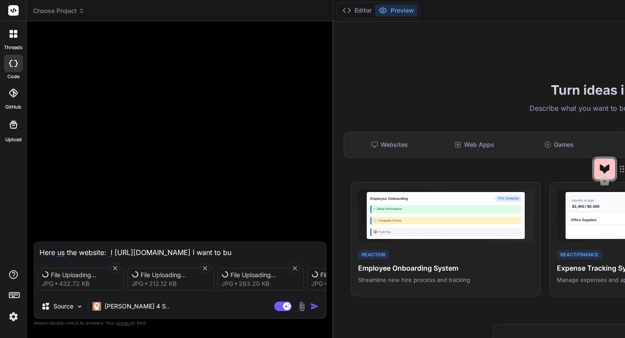
type textarea "Here us the website: I [URL][DOMAIN_NAME] I want to [PERSON_NAME]"
type textarea "x"
type textarea "Here us the website: I [URL][DOMAIN_NAME] I want to build"
type textarea "x"
type textarea "Here us the website: I [URL][DOMAIN_NAME] I want to build"
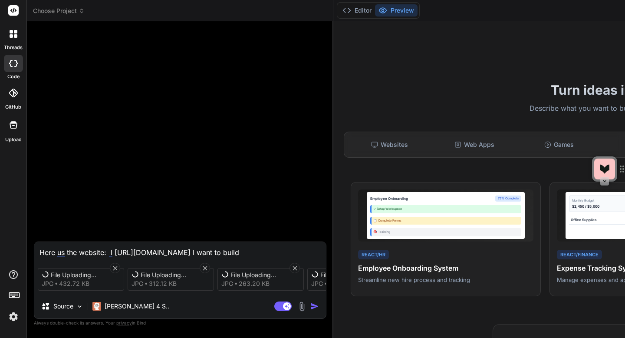
type textarea "x"
type textarea "Here us the website: I [URL][DOMAIN_NAME] I want to build a"
type textarea "x"
type textarea "Here us the website: I [URL][DOMAIN_NAME] I want to build a"
type textarea "x"
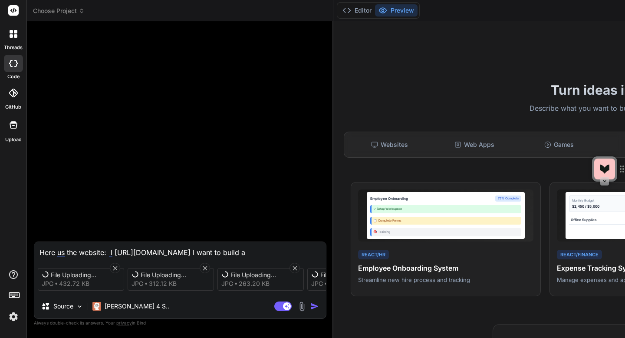
type textarea "Here us the website: I [URL][DOMAIN_NAME] I want to build a m"
type textarea "x"
type textarea "Here us the website: I [URL][DOMAIN_NAME] I want to build a mo"
type textarea "x"
type textarea "Here us the website: I [URL][DOMAIN_NAME] I want to build a more"
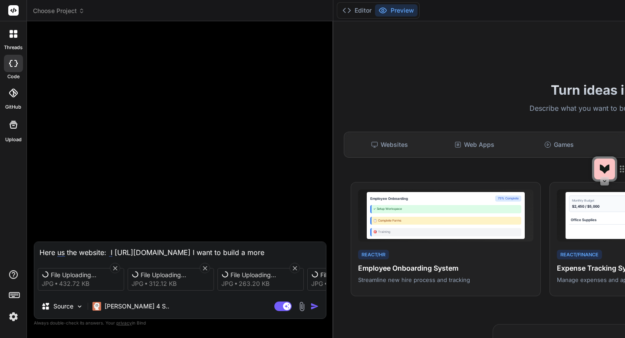
type textarea "x"
type textarea "Here us the website: I [URL][DOMAIN_NAME] I want to build a more u"
type textarea "x"
type textarea "Here us the website: I [URL][DOMAIN_NAME] I want to build a more up"
type textarea "x"
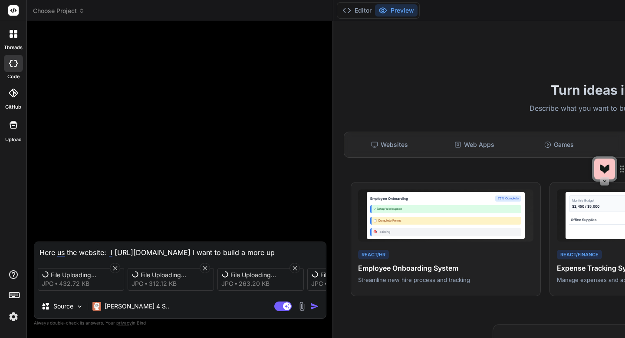
type textarea "Here us the website: I [URL][DOMAIN_NAME] I want to build a more upd"
type textarea "x"
type textarea "Here us the website: I [URL][DOMAIN_NAME] I want to build a more upda"
type textarea "x"
type textarea "Here us the website: I [URL][DOMAIN_NAME] I want to build a more updat"
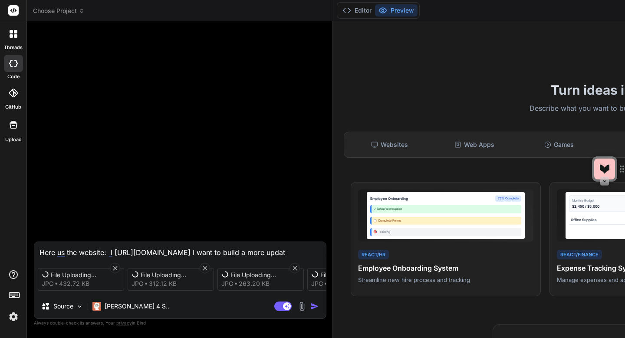
type textarea "x"
type textarea "Here us the website: I [URL][DOMAIN_NAME] I want to build a more update"
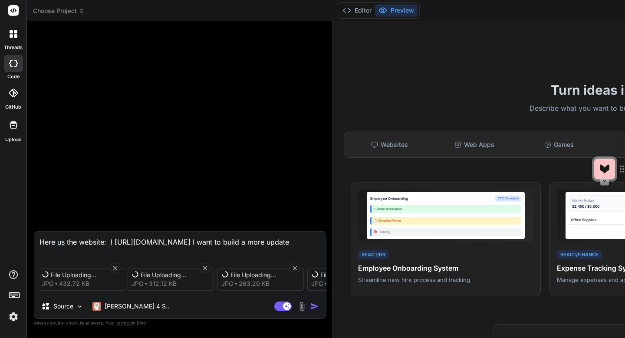
type textarea "x"
type textarea "Here us the website: I [URL][DOMAIN_NAME] I want to build a more updated"
type textarea "x"
type textarea "Here us the website: I [URL][DOMAIN_NAME] I want to build a more updated a"
type textarea "x"
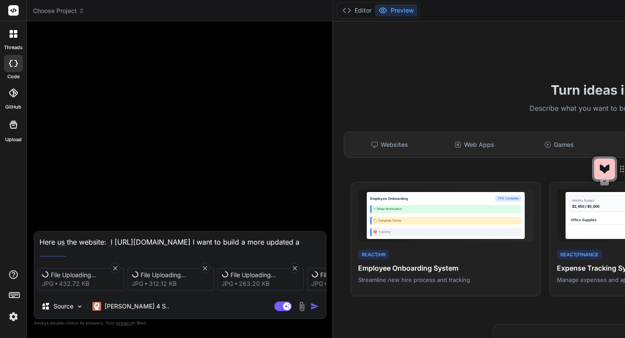
type textarea "Here us the website: I [URL][DOMAIN_NAME] I want to build a more updated a"
type textarea "x"
type textarea "Here us the website: I [URL][DOMAIN_NAME] I want to build a more updated a A"
type textarea "x"
type textarea "Here us the website: I [URL][DOMAIN_NAME] I want to build a more updated a au"
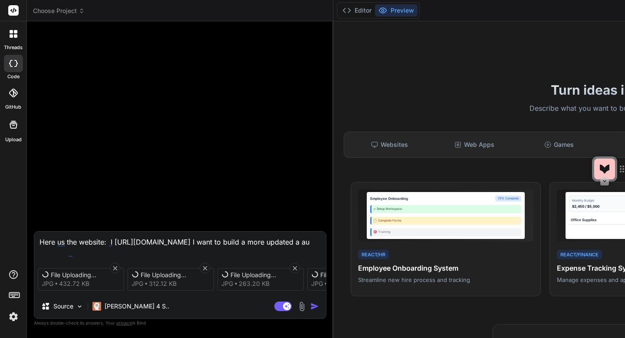
type textarea "x"
type textarea "Here us the website: I [URL][DOMAIN_NAME] I want to build a more updated a aut"
type textarea "x"
type textarea "Here us the website: I [URL][DOMAIN_NAME] I want to build a more updated a auto"
type textarea "x"
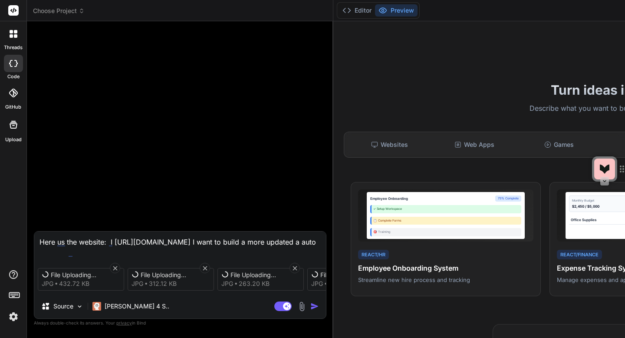
type textarea "Here us the website: I [URL][DOMAIN_NAME] I want to build a more updated a autom"
type textarea "x"
type textarea "Here us the website: I [URL][DOMAIN_NAME] I want to build a more updated a auto…"
type textarea "x"
type textarea "Here us the website: I [URL][DOMAIN_NAME] I want to build a more updated a auto…"
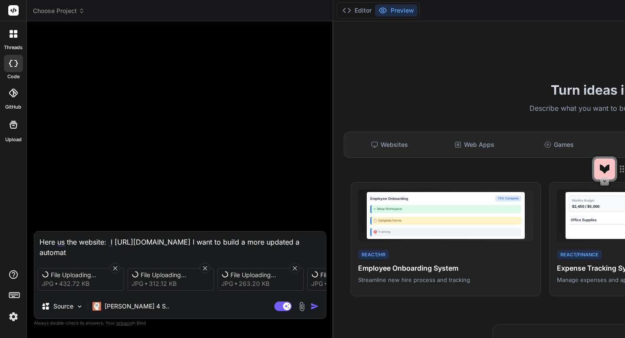
type textarea "x"
type textarea "Here us the website: I [URL][DOMAIN_NAME] I want to build a more updated a auto…"
click at [290, 251] on textarea "Here us the website: I [URL][DOMAIN_NAME] I want to build a more updated a auto…" at bounding box center [180, 244] width 292 height 26
type textarea "x"
type textarea "Here us the website: I [URL][DOMAIN_NAME] I want to build a more updated a auto…"
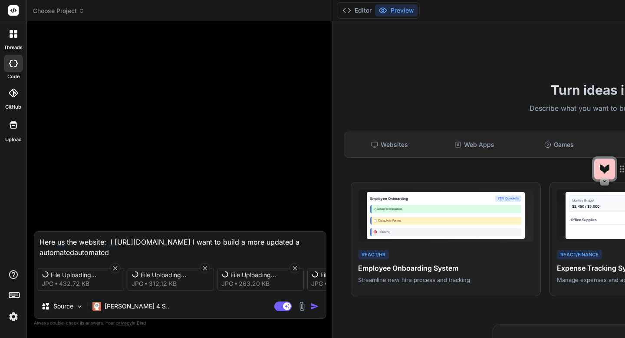
type textarea "x"
type textarea "Here us the website: I [URL][DOMAIN_NAME] I want to build a more updated a auto…"
type textarea "x"
type textarea "Here us the website: I [URL][DOMAIN_NAME] I want to build a more updated a auto…"
type textarea "x"
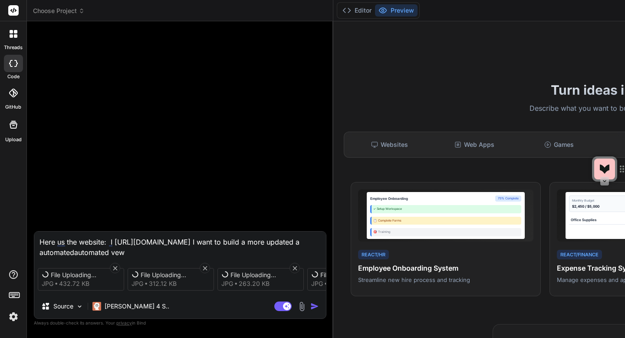
type textarea "Here us the website: I [URL][DOMAIN_NAME] I want to build a more updated a auto…"
type textarea "x"
type textarea "Here us the website: I [URL][DOMAIN_NAME] I want to build a more updated a auto…"
type textarea "x"
type textarea "Here us the website: I [URL][DOMAIN_NAME] I want to build a more updated a auto…"
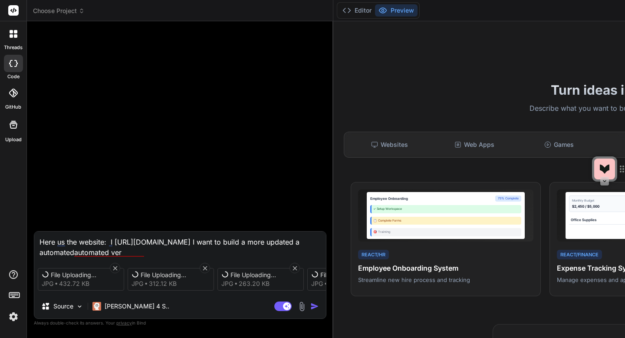
type textarea "x"
type textarea "Here us the website: I [URL][DOMAIN_NAME] I want to build a more updated a auto…"
type textarea "x"
type textarea "Here us the website: I [URL][DOMAIN_NAME] I want to build a more updated a auto…"
type textarea "x"
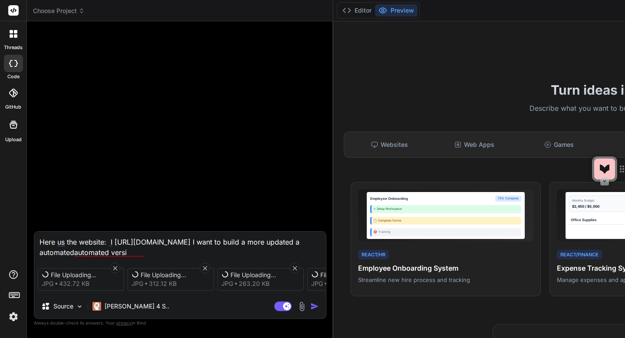
type textarea "Here us the website: I [URL][DOMAIN_NAME] I want to build a more updated a auto…"
type textarea "x"
type textarea "Here us the website: I [URL][DOMAIN_NAME] I want to build a more updated a auto…"
type textarea "x"
type textarea "Here us the website: I [URL][DOMAIN_NAME] I want to build a more updated a auto…"
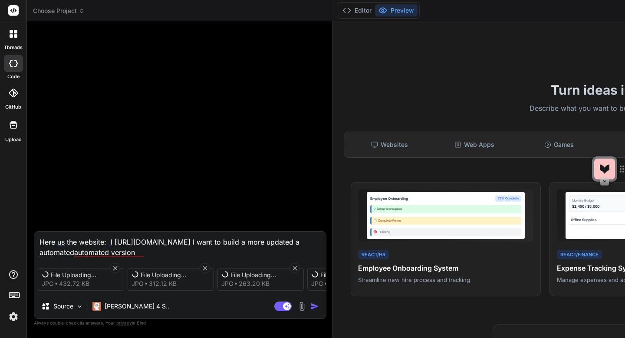
type textarea "x"
type textarea "Here us the website: I [URL][DOMAIN_NAME] I want to build a more updated a auto…"
type textarea "x"
type textarea "Here us the website: I [URL][DOMAIN_NAME] I want to build a more updated a auto…"
type textarea "x"
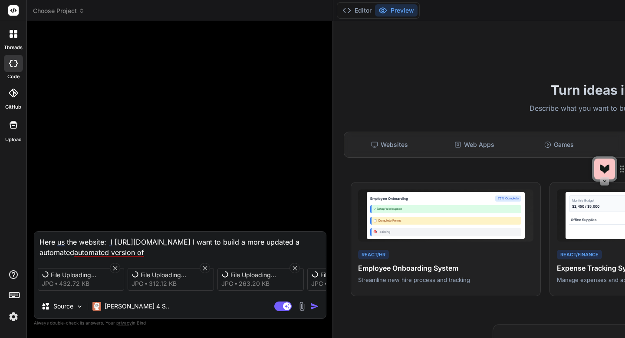
type textarea "Here us the website: I [URL][DOMAIN_NAME] I want to build a more updated a auto…"
type textarea "x"
type textarea "Here us the website: I [URL][DOMAIN_NAME] I want to build a more updated a auto…"
type textarea "x"
type textarea "Here us the website: I [URL][DOMAIN_NAME] I want to build a more updated a auto…"
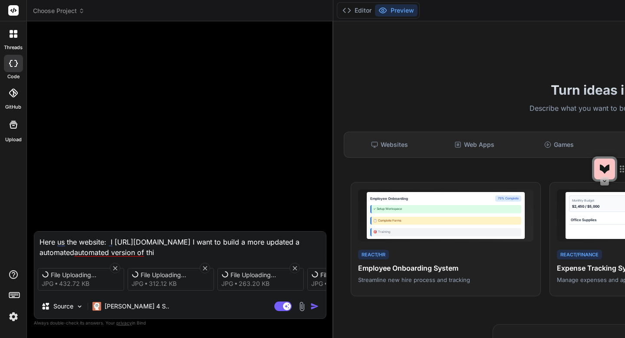
type textarea "x"
type textarea "Here us the website: I [URL][DOMAIN_NAME] I want to build a more updated a auto…"
type textarea "x"
type textarea "Here us the website: I [URL][DOMAIN_NAME] I want to build a more updated a auto…"
type textarea "x"
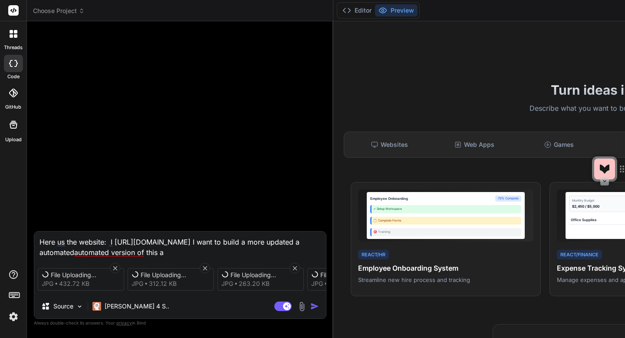
type textarea "Here us the website: I [URL][DOMAIN_NAME] I want to build a more updated a auto…"
type textarea "x"
type textarea "Here us the website: I [URL][DOMAIN_NAME] I want to build a more updated a auto…"
type textarea "x"
type textarea "Here us the website: I [URL][DOMAIN_NAME] I want to build a more updated a auto…"
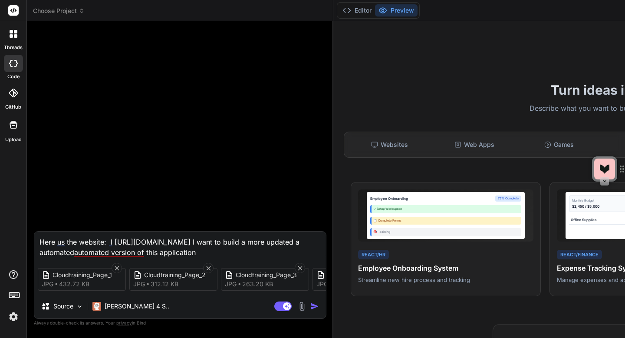
type textarea "x"
type textarea "Here us the website: I [URL][DOMAIN_NAME] I want to build a more updated a auto…"
type textarea "x"
type textarea "Here us the website: I [URL][DOMAIN_NAME] I want to build a more updated a auto…"
type textarea "x"
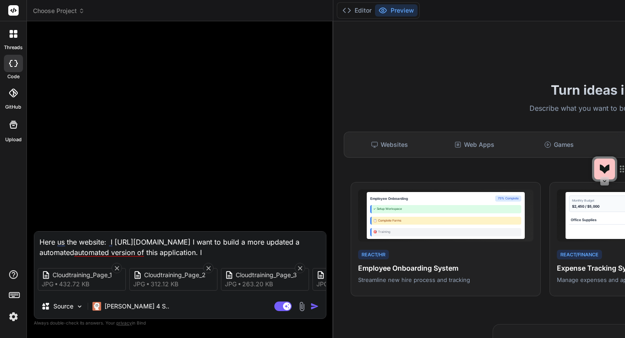
type textarea "Here us the website: I [URL][DOMAIN_NAME] I want to build a more updated a auto…"
type textarea "x"
type textarea "Here us the website: I [URL][DOMAIN_NAME] I want to build a more updated a auto…"
type textarea "x"
type textarea "Here us the website: I [URL][DOMAIN_NAME] I want to build a more updated a auto…"
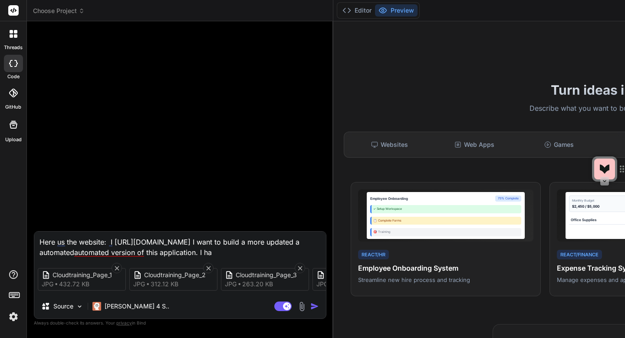
type textarea "x"
type textarea "Here us the website: I [URL][DOMAIN_NAME] I want to build a more updated a auto…"
type textarea "x"
type textarea "Here us the website: I [URL][DOMAIN_NAME] I want to build a more updated a auto…"
type textarea "x"
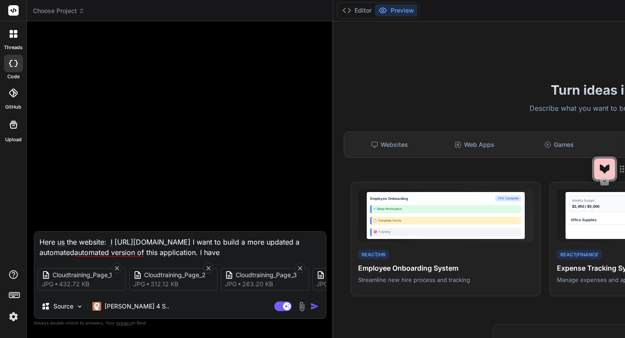
type textarea "Here us the website: I [URL][DOMAIN_NAME] I want to build a more updated a auto…"
type textarea "x"
type textarea "Here us the website: I [URL][DOMAIN_NAME] I want to build a more updated a auto…"
type textarea "x"
type textarea "Here us the website: I [URL][DOMAIN_NAME] I want to build a more updated a auto…"
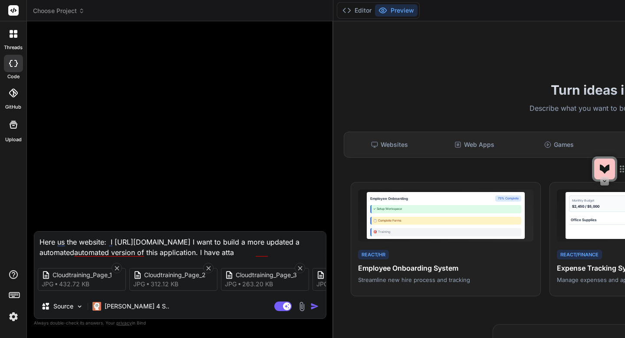
type textarea "x"
type textarea "Here us the website: I [URL][DOMAIN_NAME] I want to build a more updated a auto…"
type textarea "x"
type textarea "Here us the website: I [URL][DOMAIN_NAME] I want to build a more updated a auto…"
type textarea "x"
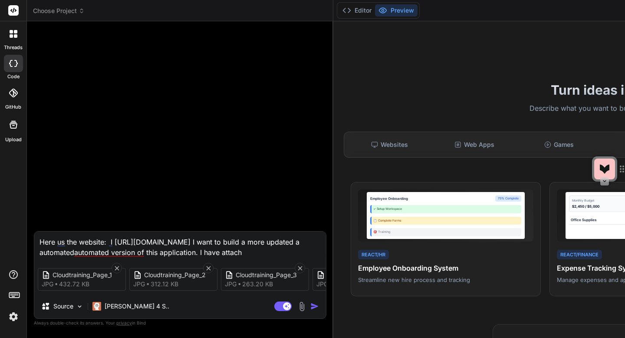
type textarea "Here us the website: I [URL][DOMAIN_NAME] I want to build a more updated a auto…"
type textarea "x"
type textarea "Here us the website: I [URL][DOMAIN_NAME] I want to build a more updated a auto…"
type textarea "x"
type textarea "Here us the website: I [URL][DOMAIN_NAME] I want to build a more updated a auto…"
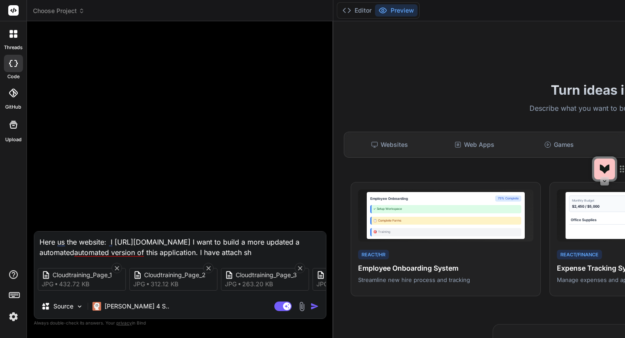
type textarea "x"
type textarea "Here us the website: I [URL][DOMAIN_NAME] I want to build a more updated a auto…"
type textarea "x"
type textarea "Here us the website: I [URL][DOMAIN_NAME] I want to build a more updated a auto…"
type textarea "x"
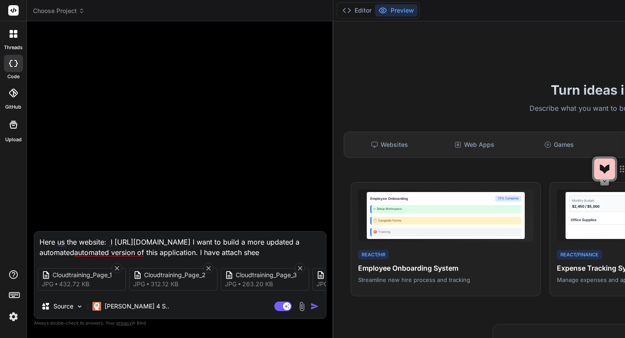
type textarea "Here us the website: I [URL][DOMAIN_NAME] I want to build a more updated a auto…"
type textarea "x"
type textarea "Here us the website: I [URL][DOMAIN_NAME] I want to build a more updated a auto…"
click at [281, 171] on div at bounding box center [181, 129] width 291 height 203
drag, startPoint x: 111, startPoint y: 250, endPoint x: 144, endPoint y: 251, distance: 33.4
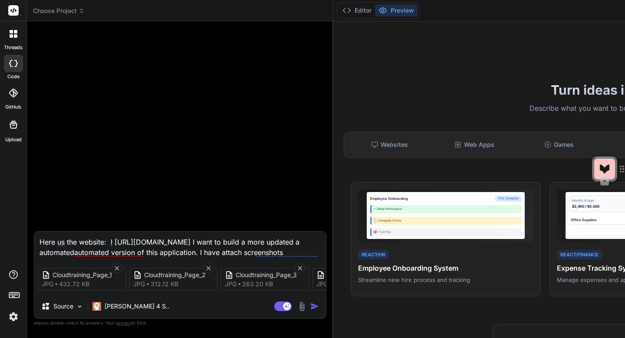
click at [144, 251] on textarea "Here us the website: I [URL][DOMAIN_NAME] I want to build a more updated a auto…" at bounding box center [180, 244] width 292 height 26
click at [122, 244] on textarea "Here us the website: I [URL][DOMAIN_NAME] I want to build a more updated a auto…" at bounding box center [180, 244] width 292 height 26
click at [110, 254] on div "Rephrase" at bounding box center [103, 255] width 28 height 13
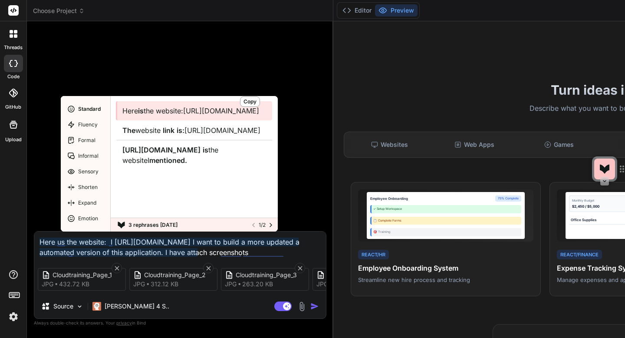
click at [183, 115] on span "[URL][DOMAIN_NAME]" at bounding box center [221, 110] width 76 height 9
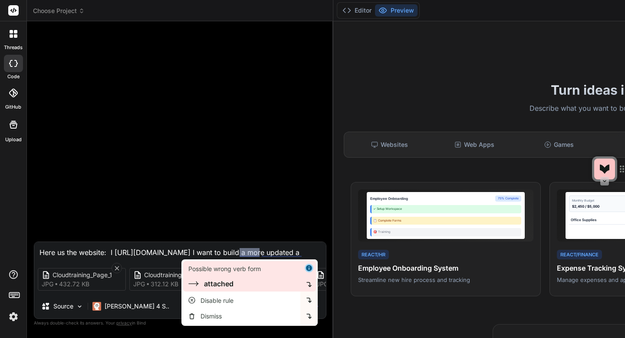
click at [247, 280] on div "attached" at bounding box center [242, 283] width 109 height 10
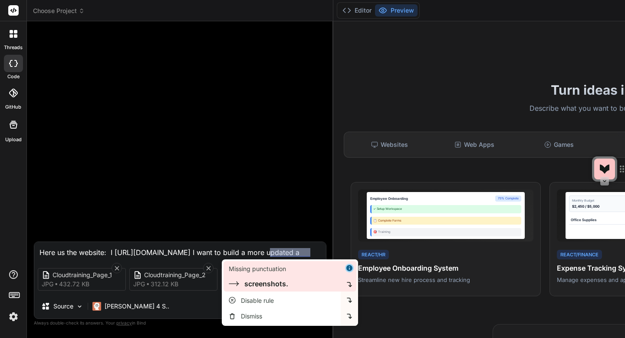
click at [279, 280] on div "screenshots." at bounding box center [266, 283] width 44 height 10
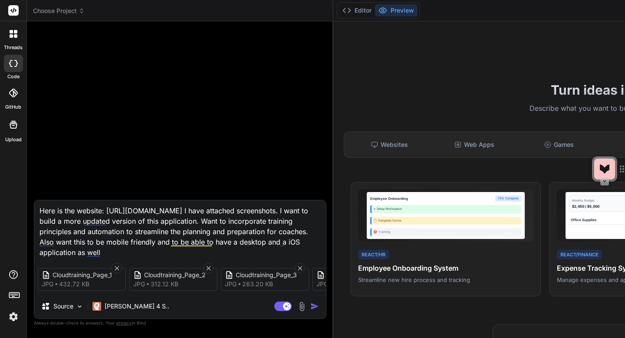
click at [317, 132] on div at bounding box center [181, 114] width 291 height 172
click at [313, 308] on img "button" at bounding box center [314, 306] width 9 height 9
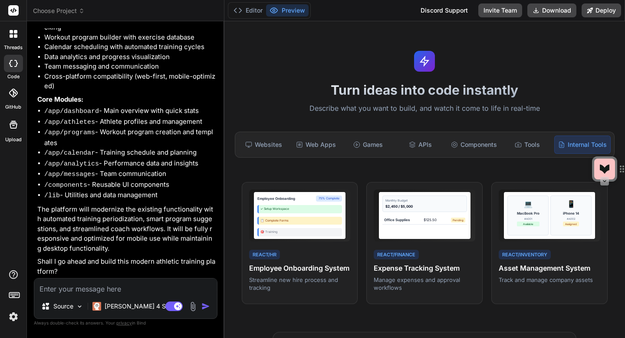
scroll to position [374, 0]
click at [107, 289] on textarea at bounding box center [125, 286] width 183 height 16
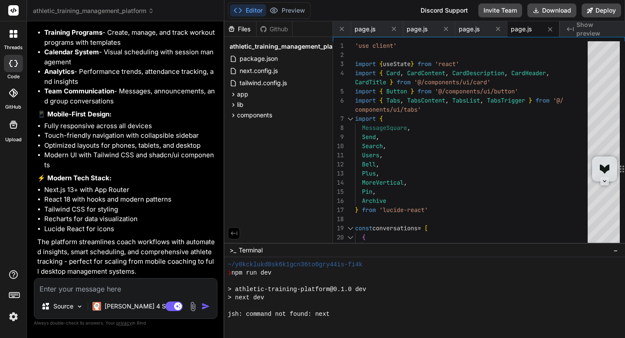
scroll to position [198, 0]
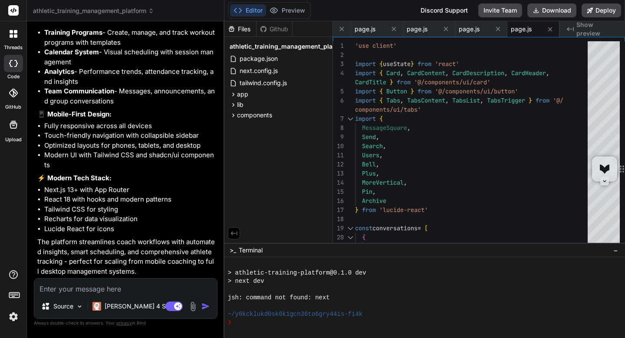
click at [586, 27] on span "Show preview" at bounding box center [598, 28] width 42 height 17
click at [62, 291] on textarea at bounding box center [125, 286] width 183 height 16
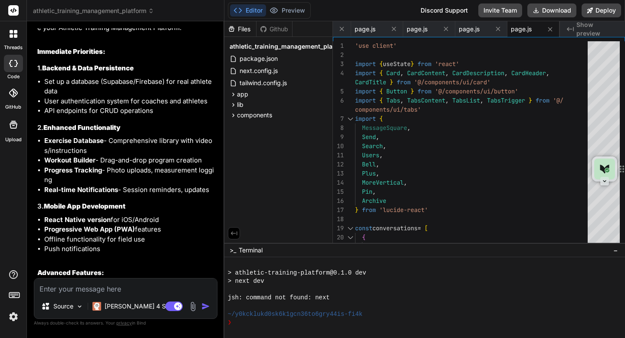
scroll to position [1465, 0]
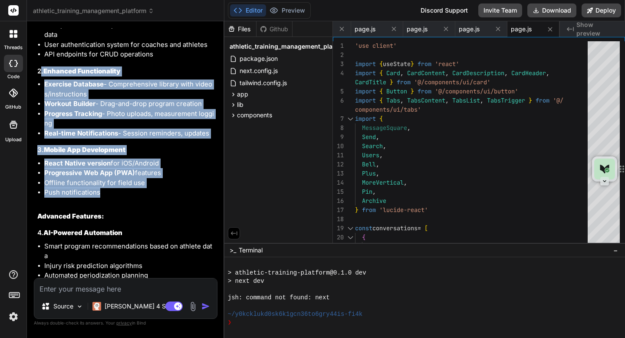
drag, startPoint x: 42, startPoint y: 89, endPoint x: 100, endPoint y: 208, distance: 131.7
click at [100, 208] on div "Great question! Here are the logical next steps to enhance your Athletic Traini…" at bounding box center [126, 230] width 178 height 546
copy div ". Enhanced Functionality Exercise Database - Comprehensive library with videos/…"
click at [70, 198] on li "Push notifications" at bounding box center [130, 193] width 172 height 10
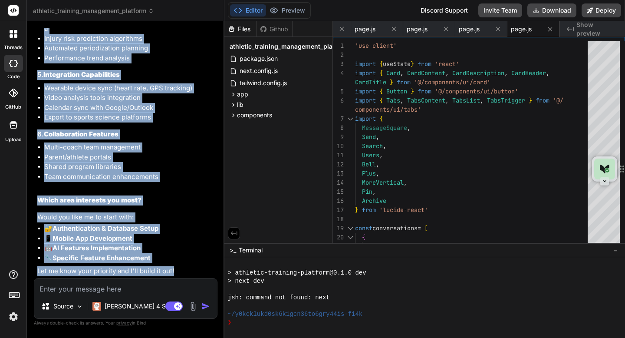
scroll to position [1710, 0]
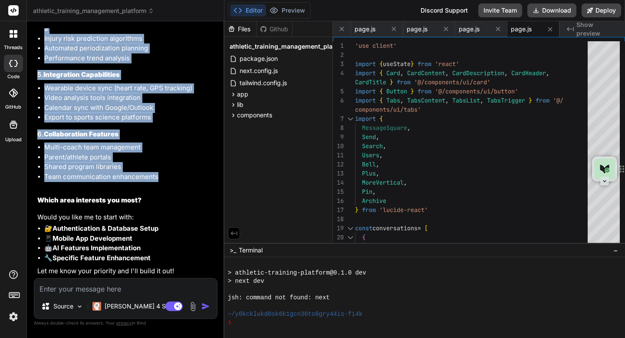
drag, startPoint x: 44, startPoint y: 88, endPoint x: 161, endPoint y: 178, distance: 147.1
click at [161, 178] on div "Great question! Here are the logical next steps to enhance your Athletic Traini…" at bounding box center [126, 3] width 178 height 546
copy div "Enhanced Functionality Exercise Database - Comprehensive library with videos/in…"
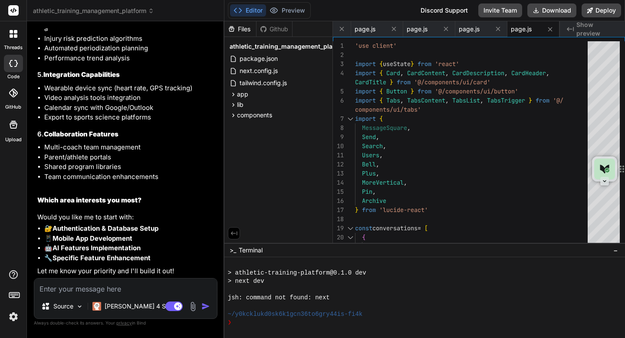
click at [101, 288] on textarea at bounding box center [125, 286] width 183 height 16
paste textarea "Enhanced Functionality Exercise Database - Comprehensive library with videos/in…"
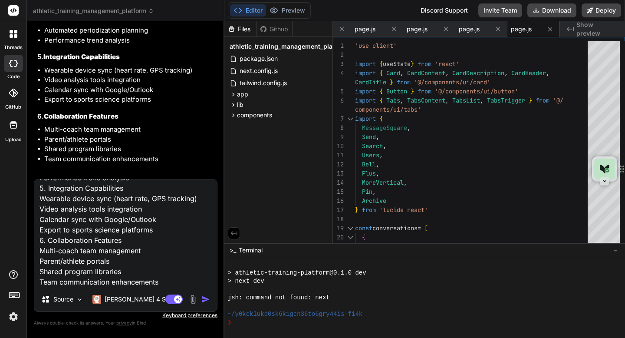
scroll to position [209, 0]
click at [207, 300] on img "button" at bounding box center [205, 299] width 9 height 9
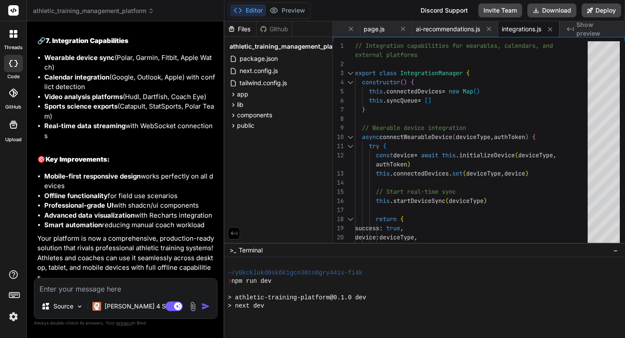
scroll to position [429, 0]
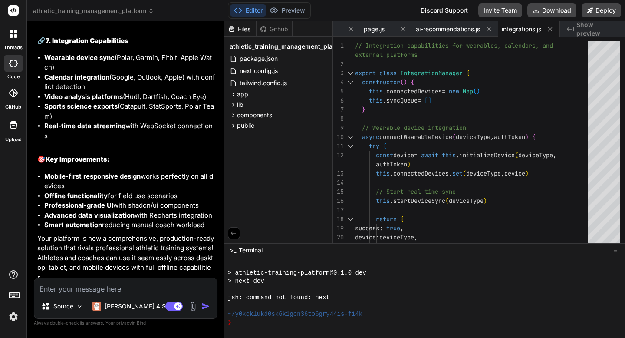
click at [586, 28] on span "Show preview" at bounding box center [598, 28] width 42 height 17
click at [128, 289] on textarea at bounding box center [125, 286] width 183 height 16
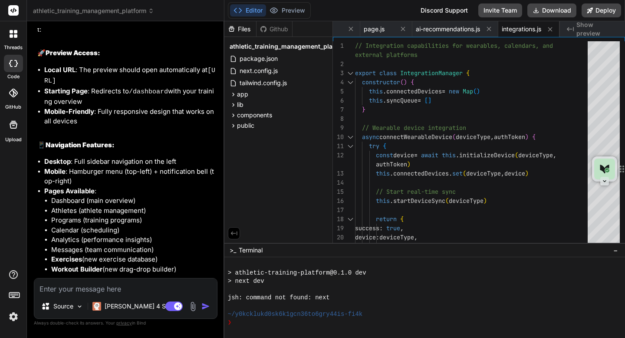
scroll to position [3591, 0]
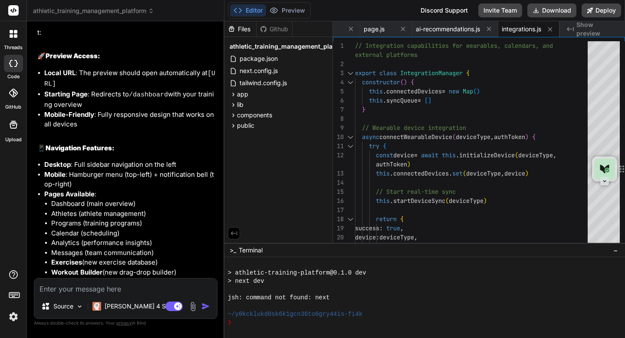
drag, startPoint x: 128, startPoint y: 67, endPoint x: 211, endPoint y: 58, distance: 83.0
click at [211, 68] on li "Local URL : The preview should open automatically at [URL]" at bounding box center [130, 78] width 172 height 21
click at [0, 0] on div "threads code GitHub Upload athletic_training_management_platform Created with P…" at bounding box center [312, 169] width 625 height 338
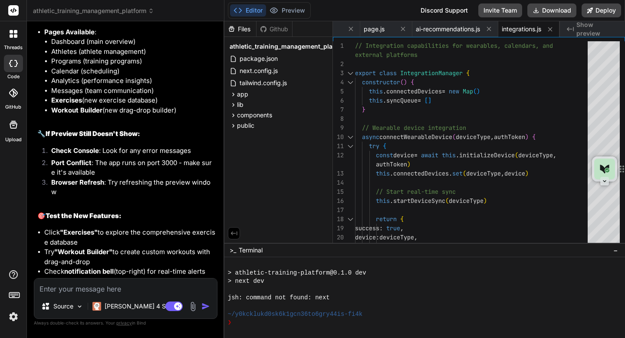
scroll to position [3761, 0]
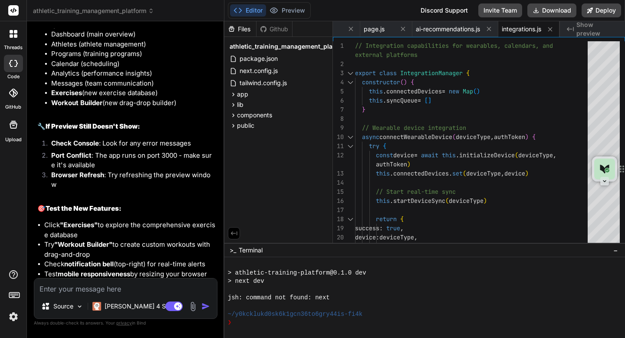
click at [89, 290] on textarea at bounding box center [125, 286] width 183 height 16
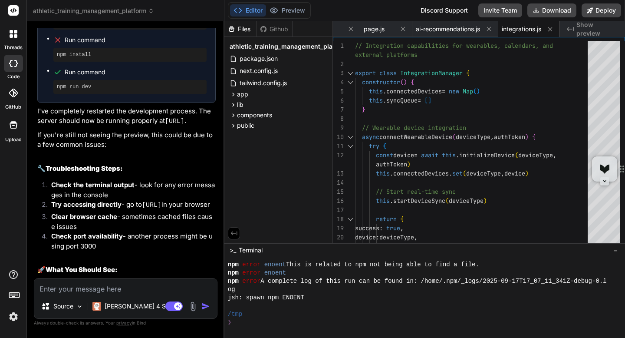
scroll to position [4283, 0]
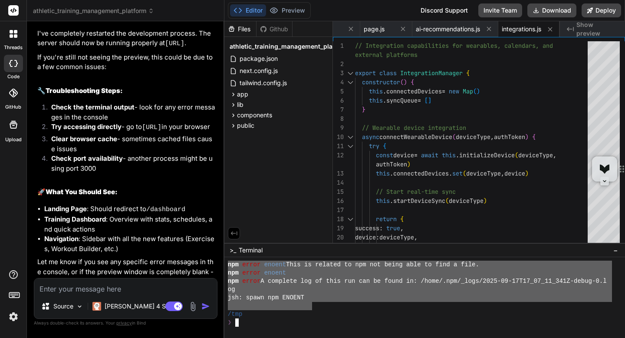
drag, startPoint x: 312, startPoint y: 304, endPoint x: 225, endPoint y: 265, distance: 95.2
click at [225, 265] on div "OOOOOOOOOOOOOOOOOOOOOOOOOOOOOOOO mmmmmmmmmmmmmmmmmmmmmmmmmmmmmmmm npm error eno…" at bounding box center [424, 297] width 401 height 81
click at [72, 284] on textarea at bounding box center [125, 286] width 183 height 16
paste textarea "npm error enoent This is related to npm not being able to find a file. npm erro…"
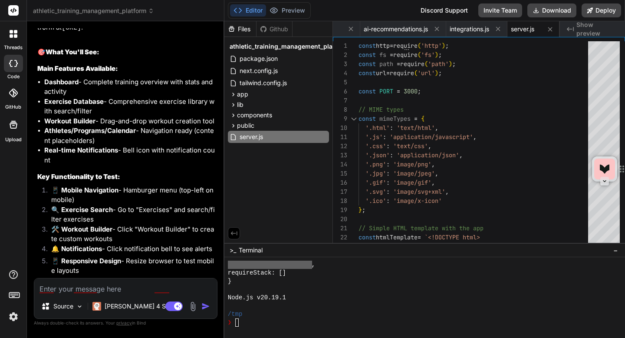
scroll to position [4871, 0]
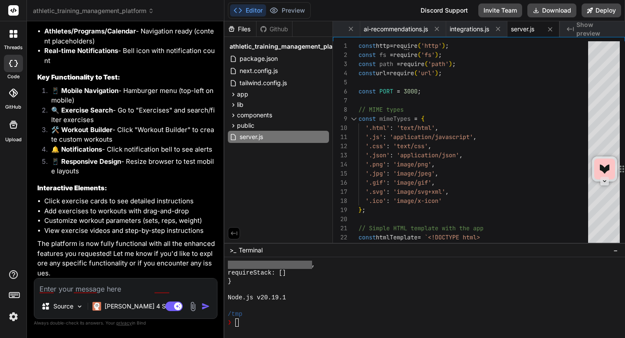
click at [577, 29] on span "Show preview" at bounding box center [598, 28] width 42 height 17
click at [603, 15] on button "Deploy" at bounding box center [602, 10] width 40 height 14
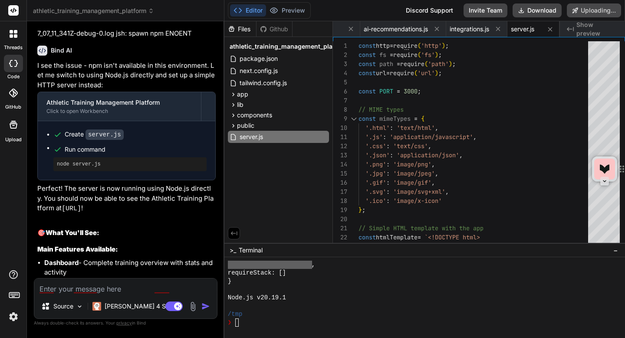
scroll to position [4591, 0]
click at [603, 15] on button "Failed" at bounding box center [602, 10] width 37 height 14
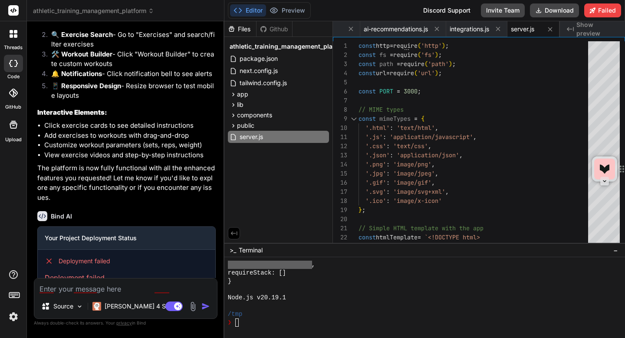
scroll to position [4971, 0]
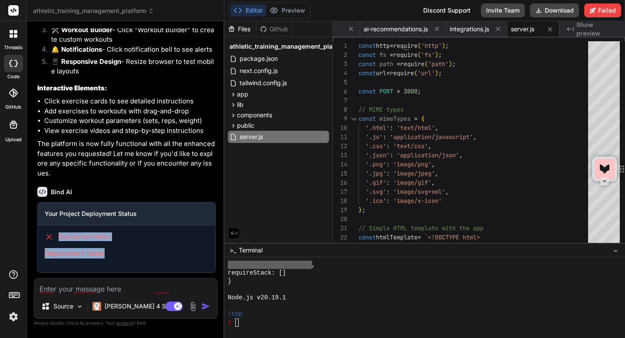
drag, startPoint x: 118, startPoint y: 251, endPoint x: 59, endPoint y: 234, distance: 61.0
click at [59, 234] on div "Deployment failed Deployment failed" at bounding box center [127, 245] width 178 height 40
copy div "Deployment failed Deployment failed"
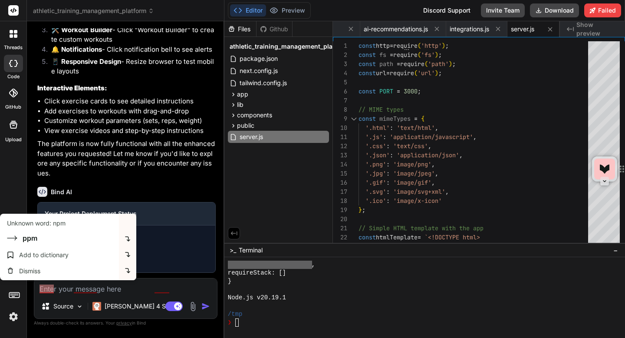
click at [48, 291] on textarea at bounding box center [125, 286] width 183 height 16
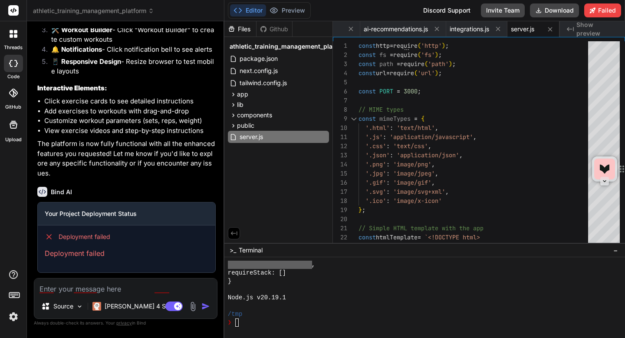
paste textarea "Deployment failed Deployment failed"
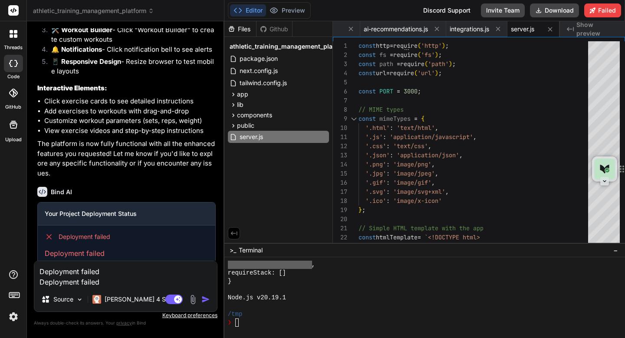
click at [201, 301] on img "button" at bounding box center [205, 299] width 9 height 9
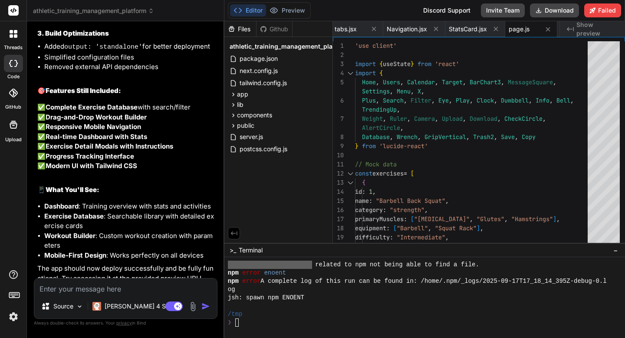
scroll to position [5739, 0]
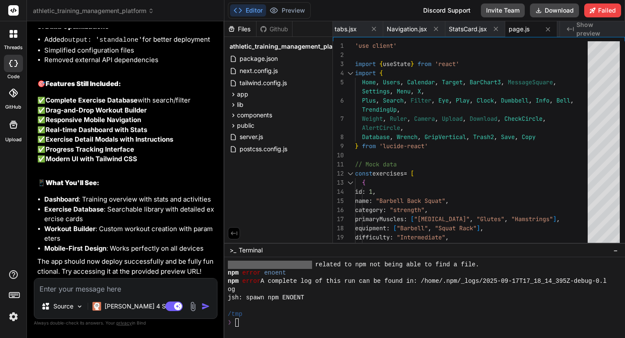
click at [165, 286] on textarea at bounding box center [125, 286] width 183 height 16
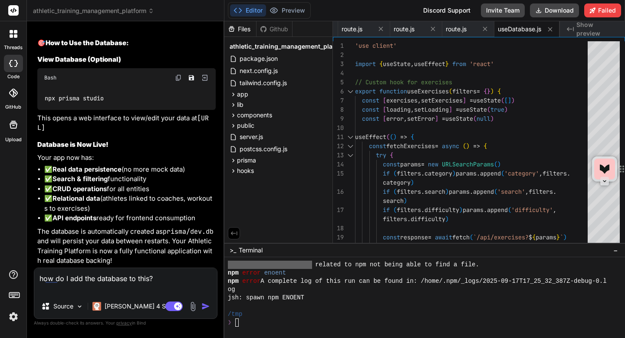
scroll to position [6940, 0]
click at [129, 279] on textarea "how do I add the database to this?" at bounding box center [125, 281] width 183 height 26
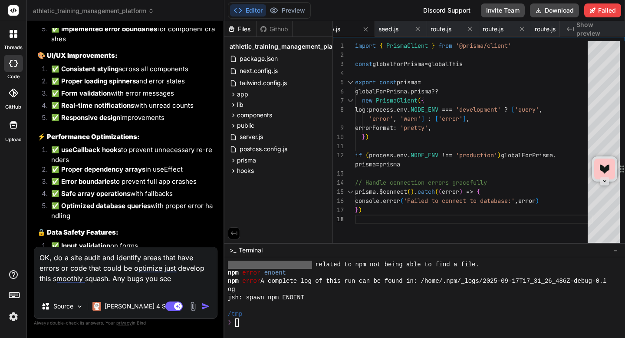
scroll to position [7565, 0]
drag, startPoint x: 77, startPoint y: 136, endPoint x: 47, endPoint y: 70, distance: 72.7
click at [47, 44] on ol "✅ Connected real database hooks to frontend components ✅ Added proper error han…" at bounding box center [126, 7] width 178 height 76
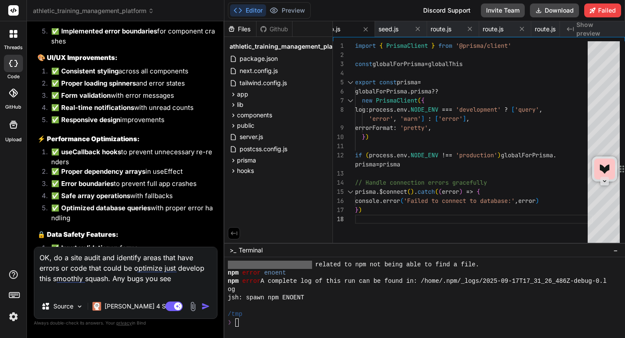
scroll to position [7565, 0]
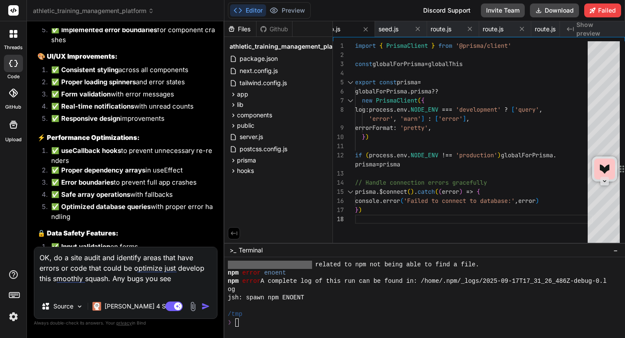
copy ol "✅ Connected real database hooks to frontend components ✅ Added proper error han…"
click at [61, 267] on textarea "OK, do a site audit and identify areas that have errors or code that could be o…" at bounding box center [125, 270] width 183 height 47
paste textarea "✅ Connected real database hooks to frontend components ✅ Added proper error han…"
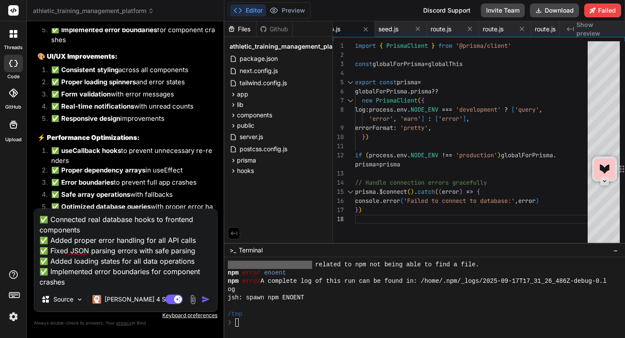
click at [207, 299] on img "button" at bounding box center [205, 299] width 9 height 9
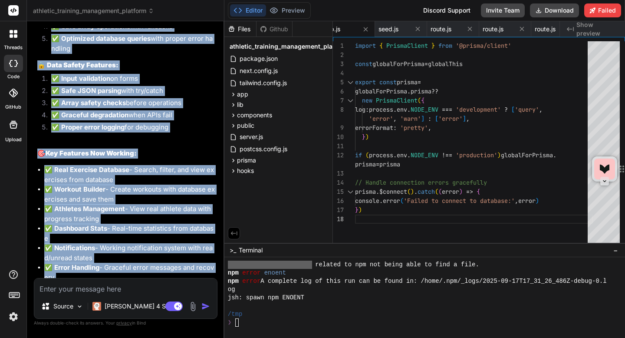
scroll to position [7843, 0]
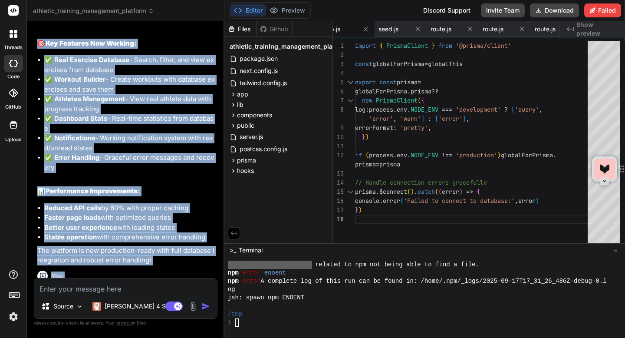
drag, startPoint x: 38, startPoint y: 107, endPoint x: 170, endPoint y: 112, distance: 132.6
copy div "🎨 UI/UX Improvements: ✅ Consistent styling across all components ✅ Proper loadi…"
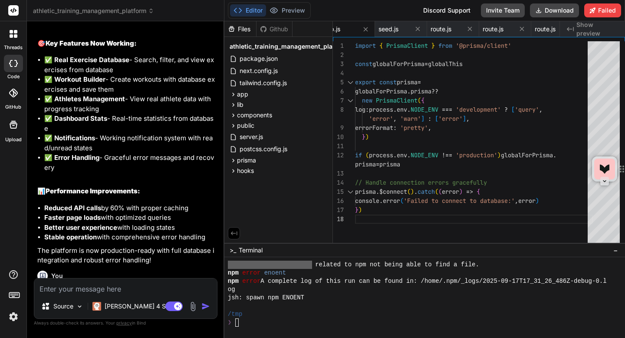
click at [136, 287] on textarea at bounding box center [125, 286] width 183 height 16
paste textarea "🎨 UI/UX Improvements: ✅ Consistent styling across all components ✅ Proper loadi…"
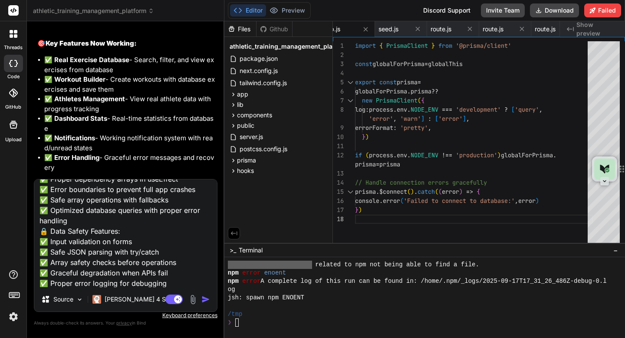
click at [204, 302] on img "button" at bounding box center [205, 299] width 9 height 9
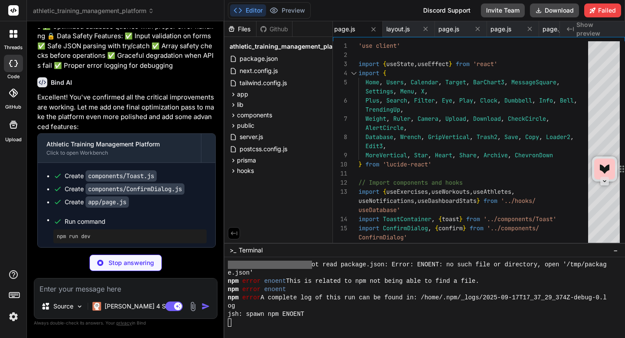
scroll to position [2194, 0]
